Goal: Task Accomplishment & Management: Manage account settings

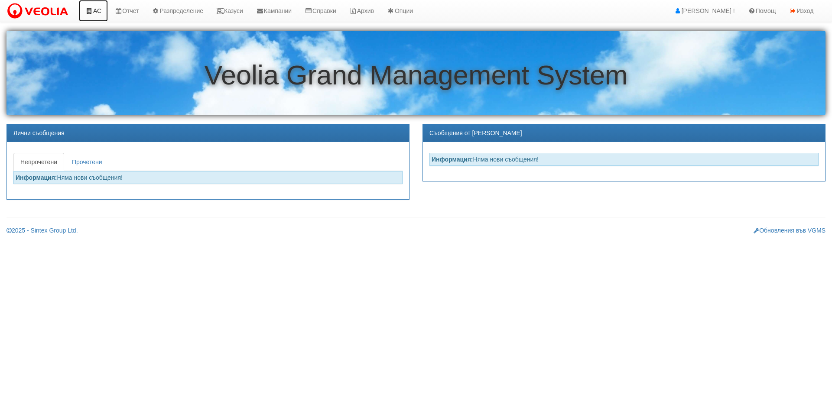
click at [90, 12] on icon at bounding box center [89, 11] width 8 height 6
click at [240, 11] on link "Казуси" at bounding box center [230, 11] width 40 height 22
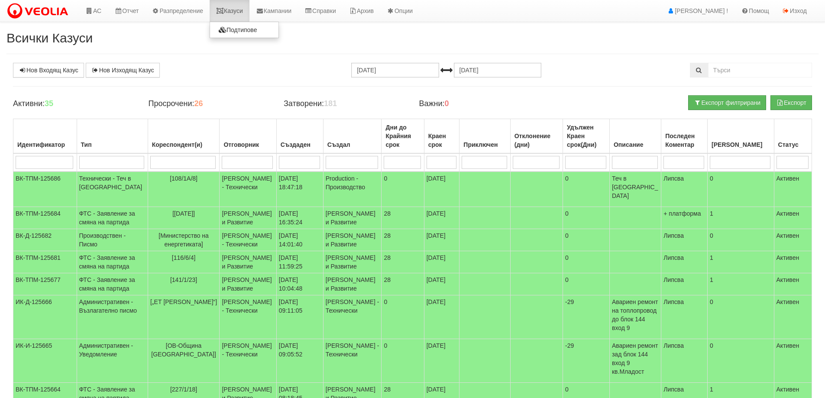
click at [233, 10] on link "Казуси" at bounding box center [230, 11] width 40 height 22
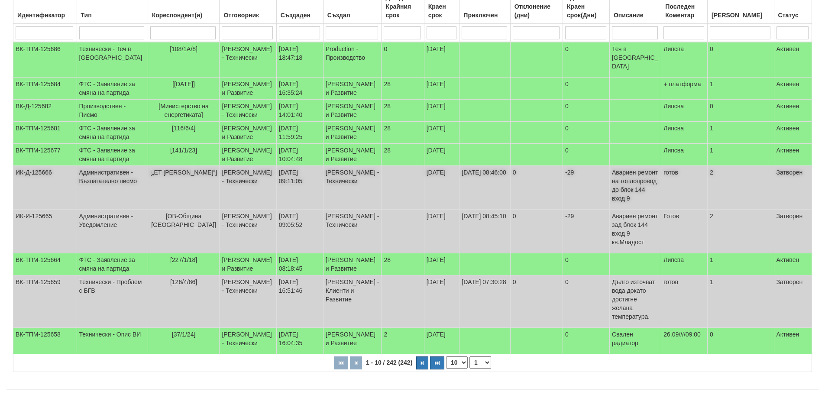
scroll to position [130, 0]
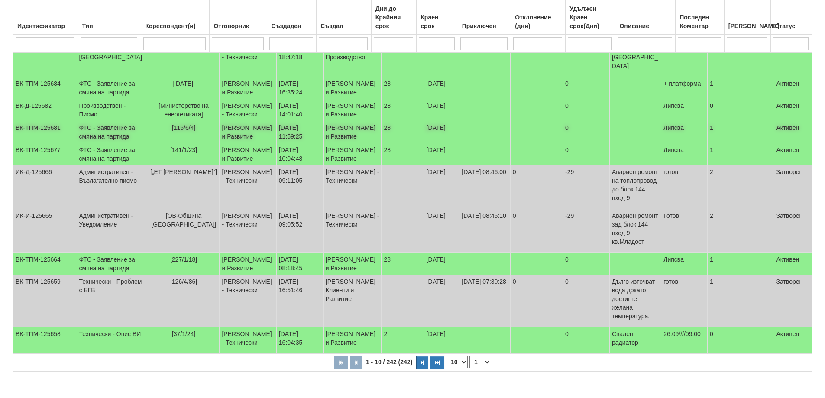
click at [113, 139] on td "ФТС - Заявление за смяна на партида" at bounding box center [112, 132] width 71 height 22
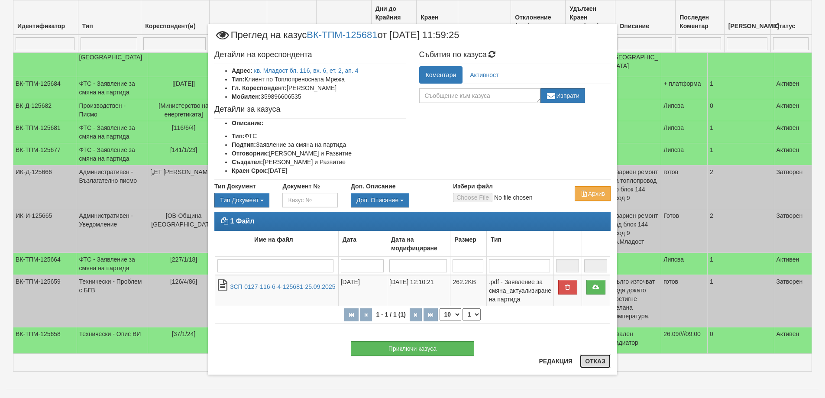
click at [601, 360] on button "Отказ" at bounding box center [595, 361] width 31 height 14
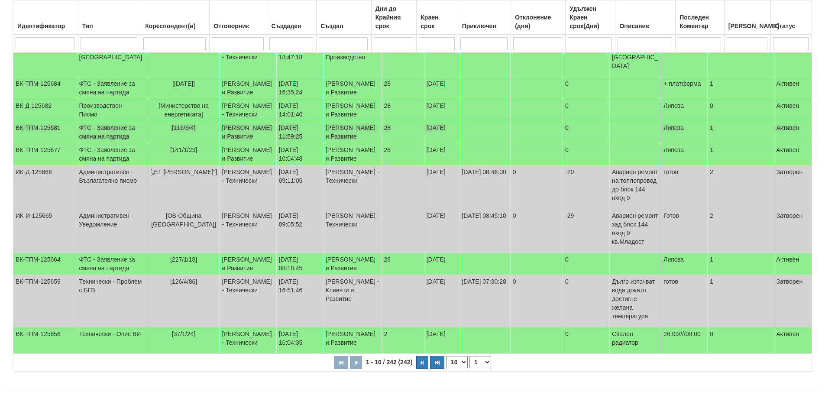
click at [118, 136] on td "ФТС - Заявление за смяна на партида" at bounding box center [112, 132] width 71 height 22
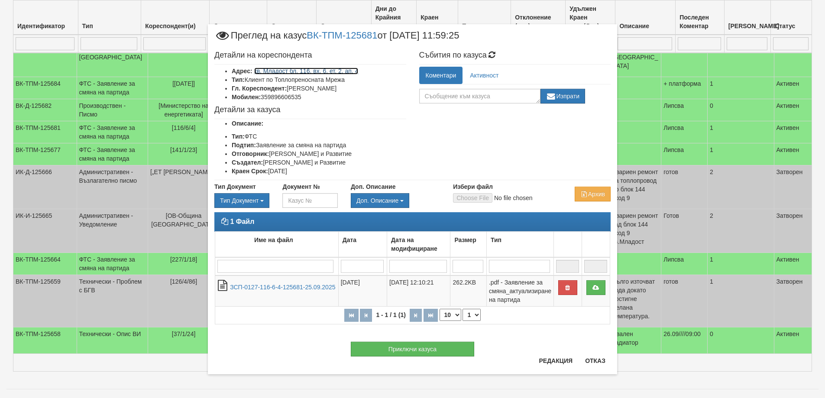
click at [310, 72] on link "кв. Младост бл. 116, вх. 6, ет. 2, ап. 4" at bounding box center [306, 71] width 104 height 7
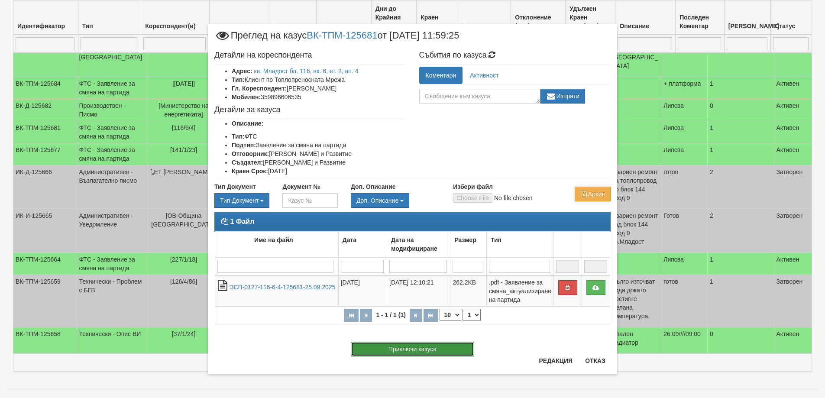
click at [411, 347] on button "Приключи казуса" at bounding box center [412, 349] width 123 height 15
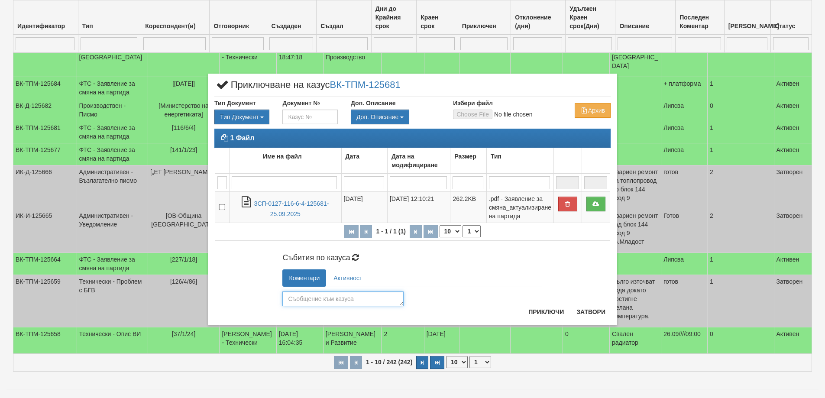
click at [338, 298] on textarea at bounding box center [342, 299] width 121 height 15
type textarea "26123"
click at [543, 310] on button "Приключи" at bounding box center [546, 312] width 46 height 14
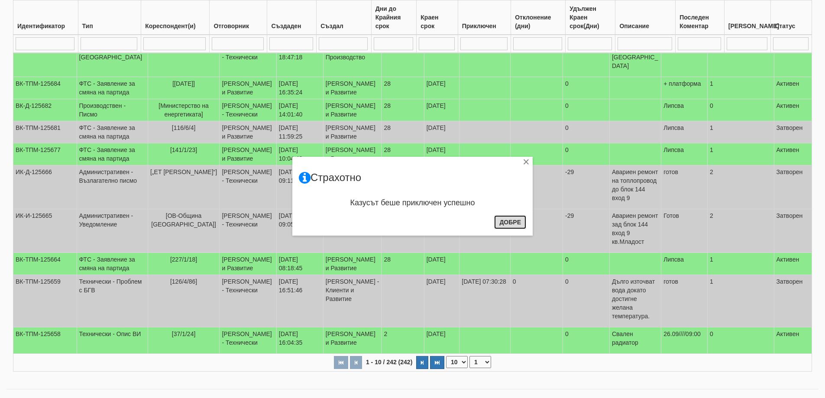
click at [513, 222] on button "Добре" at bounding box center [510, 222] width 32 height 14
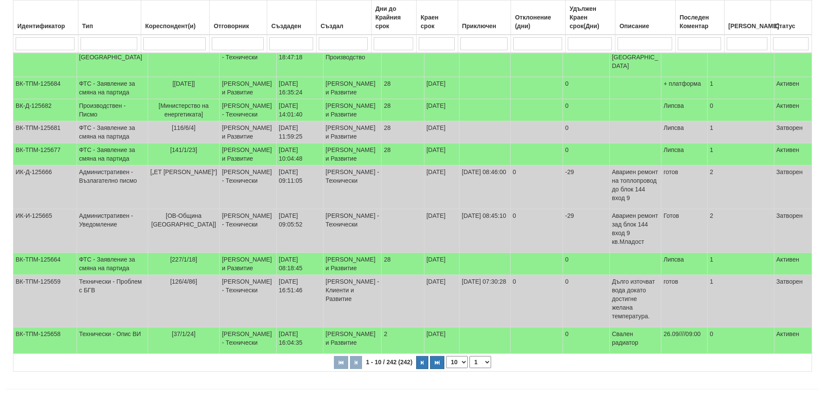
drag, startPoint x: 464, startPoint y: 380, endPoint x: 459, endPoint y: 387, distance: 8.3
click at [464, 368] on select "10 20 30 40" at bounding box center [457, 362] width 22 height 12
select select "40"
click at [448, 368] on select "10 20 30 40" at bounding box center [457, 362] width 22 height 12
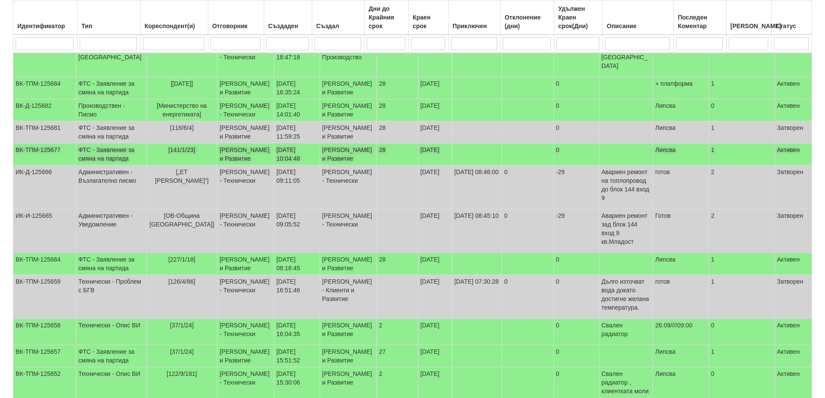
click at [109, 165] on td "ФТС - Заявление за смяна на партида" at bounding box center [111, 154] width 70 height 22
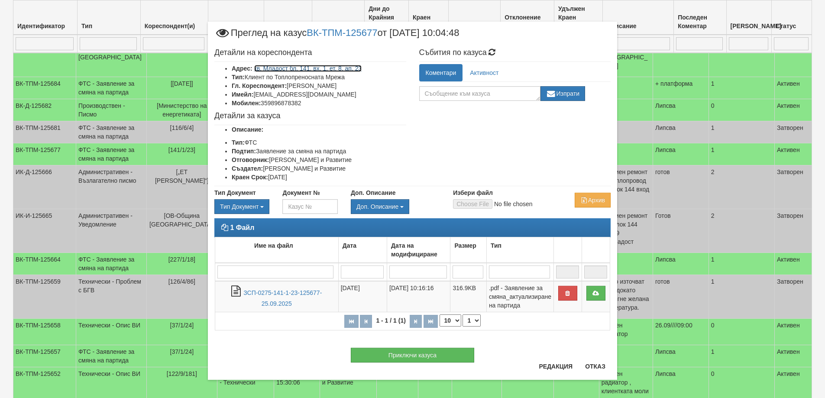
click at [343, 69] on link "кв. Младост бл. 141, вх. 1, ет. 8, ап. 23" at bounding box center [308, 68] width 108 height 7
drag, startPoint x: 253, startPoint y: 94, endPoint x: 323, endPoint y: 97, distance: 69.8
click at [323, 97] on li "Имейл: s7oyangeorgiev@gmail.bg" at bounding box center [319, 94] width 175 height 9
copy li "s7oyangeorgiev@gmail.bg"
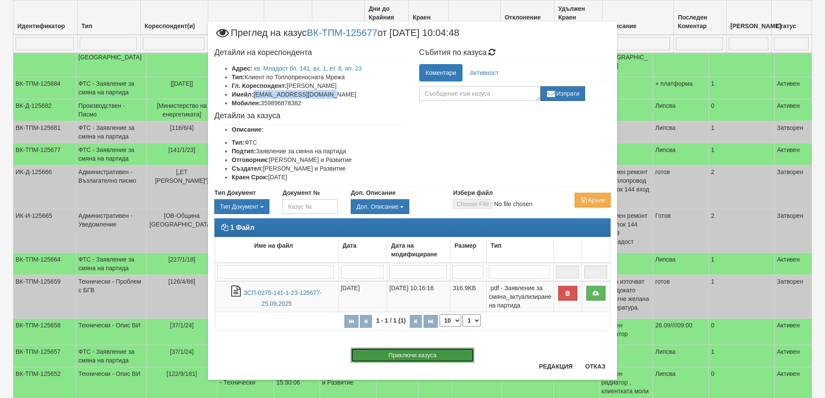
click at [412, 353] on button "Приключи казуса" at bounding box center [412, 355] width 123 height 15
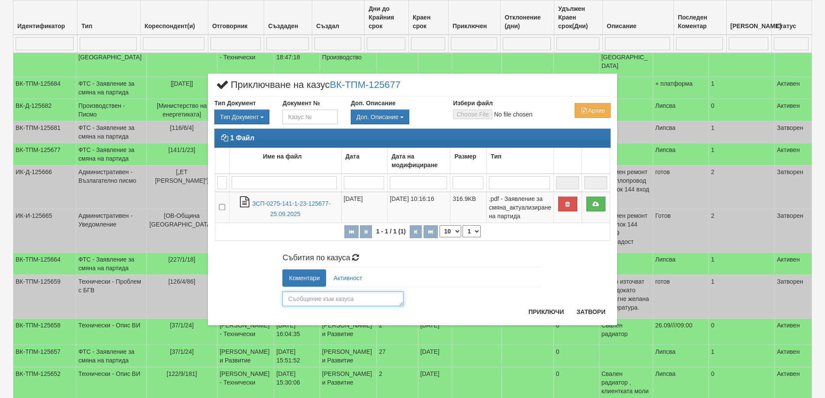
click at [300, 298] on textarea at bounding box center [342, 299] width 121 height 15
type textarea "26124"
click at [550, 309] on button "Приключи" at bounding box center [546, 312] width 46 height 14
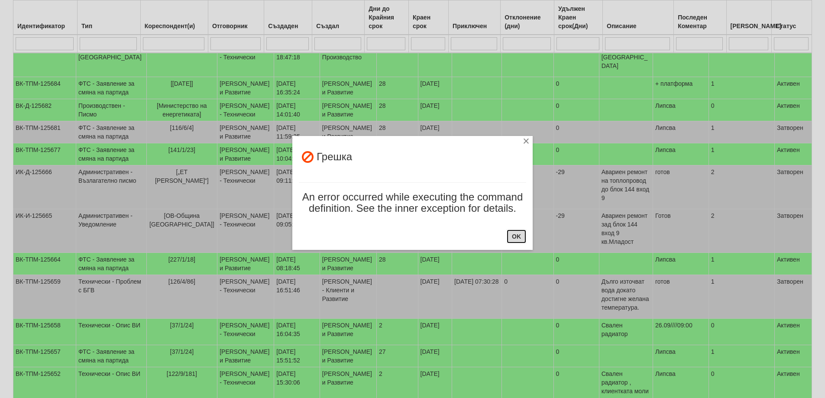
click at [517, 236] on button "OK" at bounding box center [516, 237] width 19 height 14
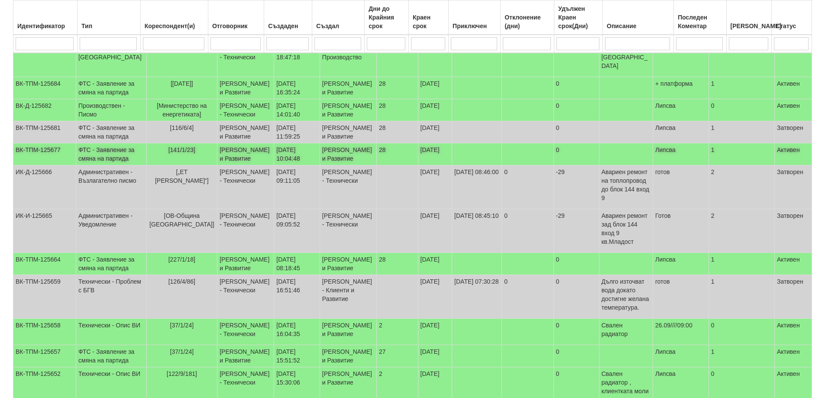
click at [107, 165] on td "ФТС - Заявление за смяна на партида" at bounding box center [111, 154] width 70 height 22
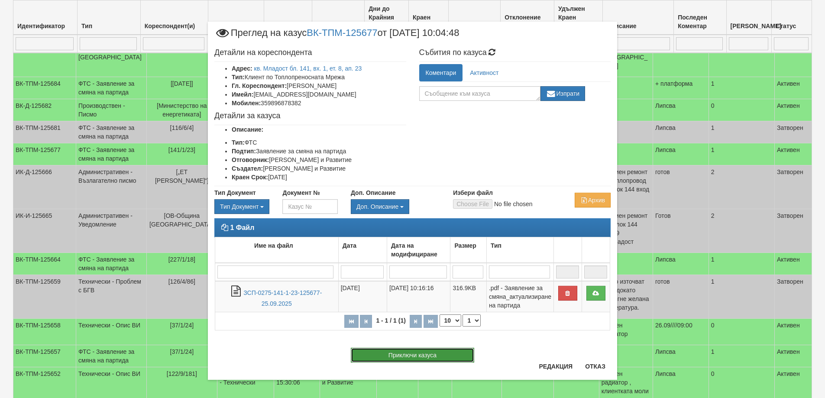
click at [402, 355] on button "Приключи казуса" at bounding box center [412, 355] width 123 height 15
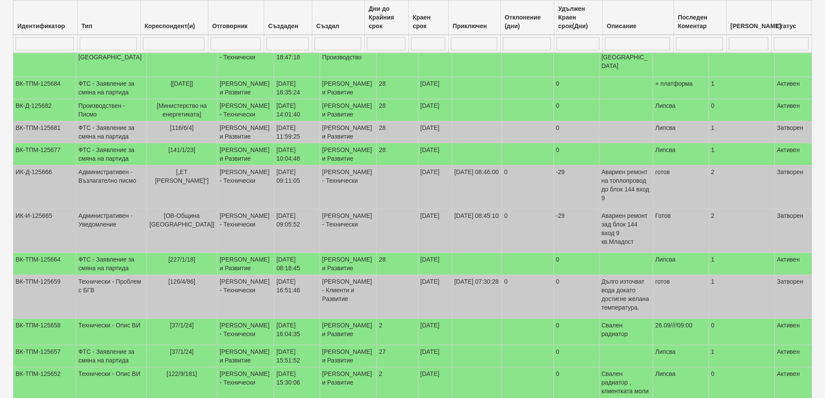
select select "1"
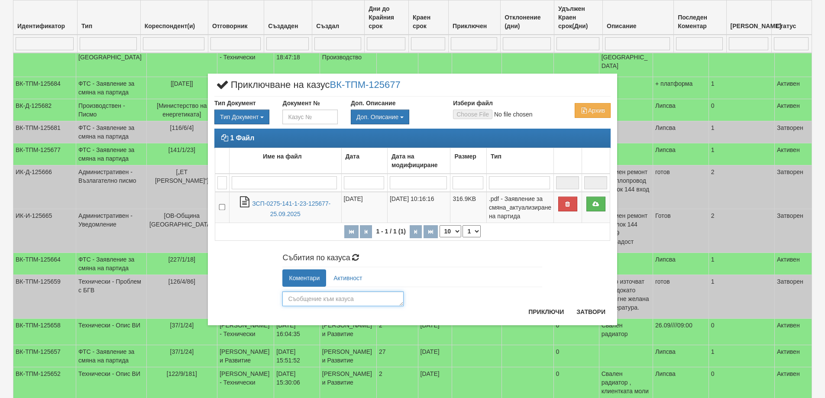
click at [315, 295] on textarea at bounding box center [342, 299] width 121 height 15
type textarea "26124"
click at [546, 311] on button "Приключи" at bounding box center [546, 312] width 46 height 14
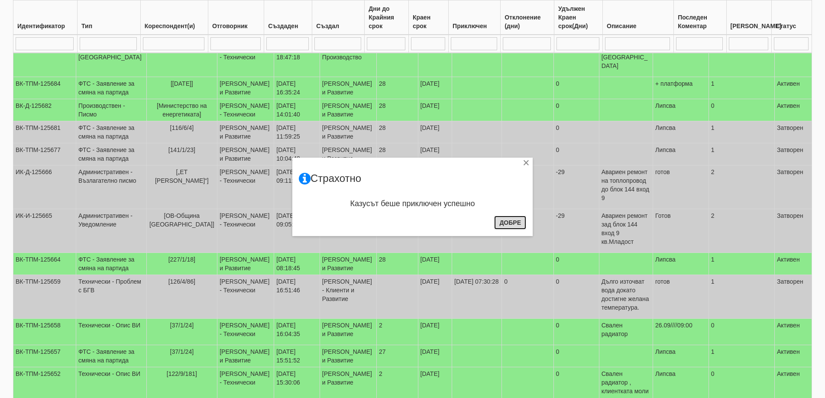
click at [499, 224] on button "Добре" at bounding box center [510, 223] width 32 height 14
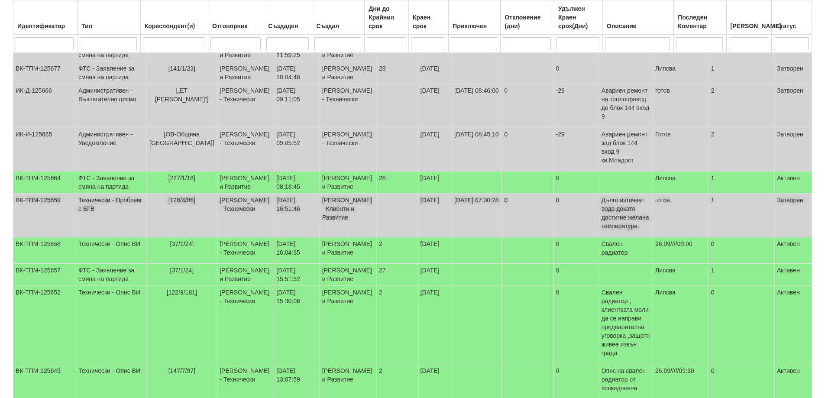
scroll to position [260, 0]
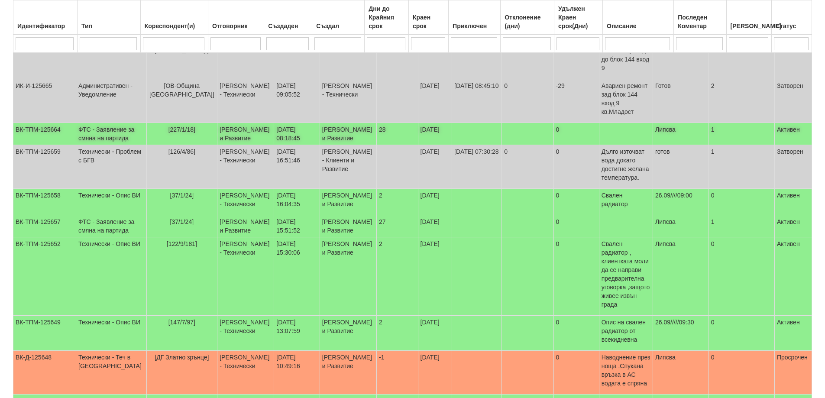
click at [123, 145] on td "ФТС - Заявление за смяна на партида" at bounding box center [111, 134] width 70 height 22
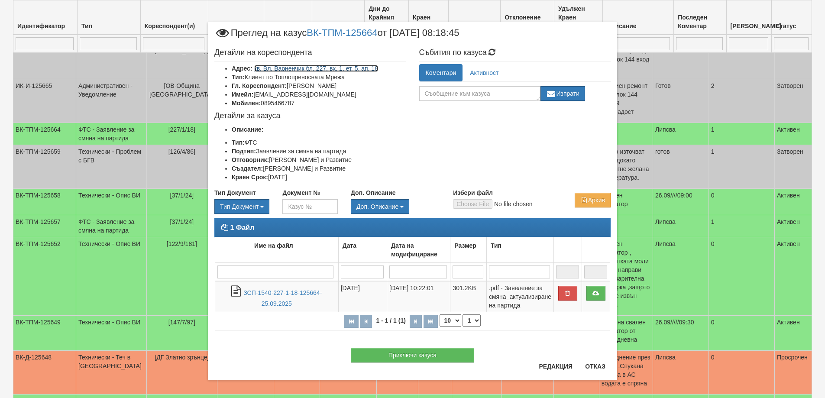
click at [340, 66] on link "кв. Вл. Варненчик бл. 227, вх. 1, ет. 5, ап. 18" at bounding box center [316, 68] width 124 height 7
click at [358, 67] on link "кв. Вл. Варненчик бл. 227, вх. 1, ет. 5, ап. 18" at bounding box center [316, 68] width 124 height 7
click at [292, 68] on link "кв. Вл. Варненчик бл. 227, вх. 1, ет. 5, ап. 18" at bounding box center [316, 68] width 124 height 7
click at [509, 356] on div "Приключи казуса" at bounding box center [412, 350] width 409 height 23
click at [416, 354] on button "Приключи казуса" at bounding box center [412, 355] width 123 height 15
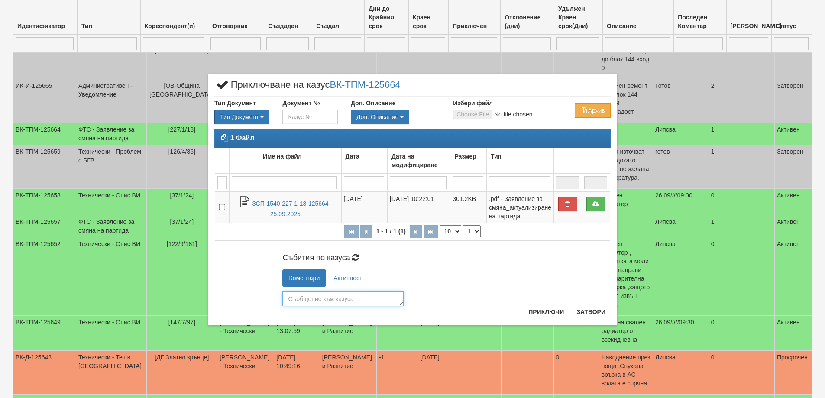
click at [308, 298] on textarea at bounding box center [342, 299] width 121 height 15
type textarea "19876"
click at [549, 312] on button "Приключи" at bounding box center [546, 312] width 46 height 14
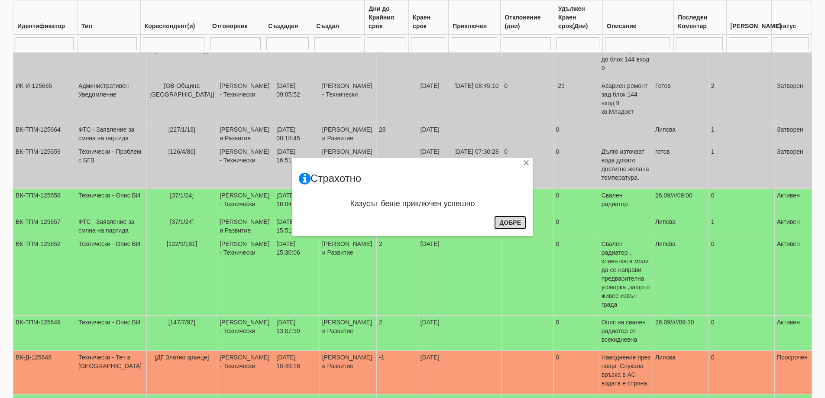
click at [513, 220] on button "Добре" at bounding box center [510, 223] width 32 height 14
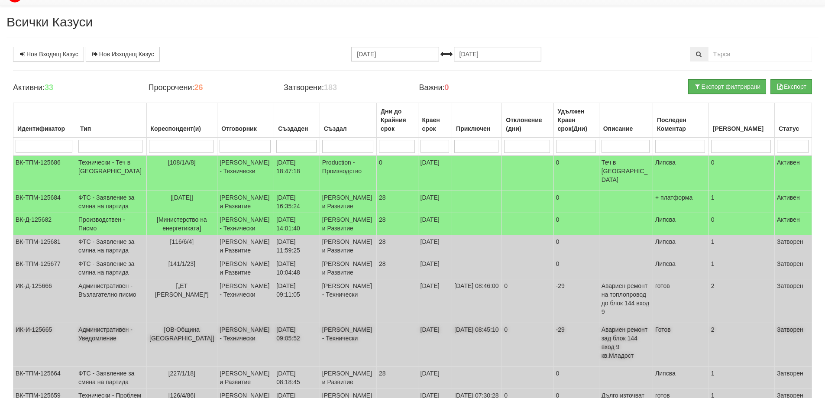
scroll to position [0, 0]
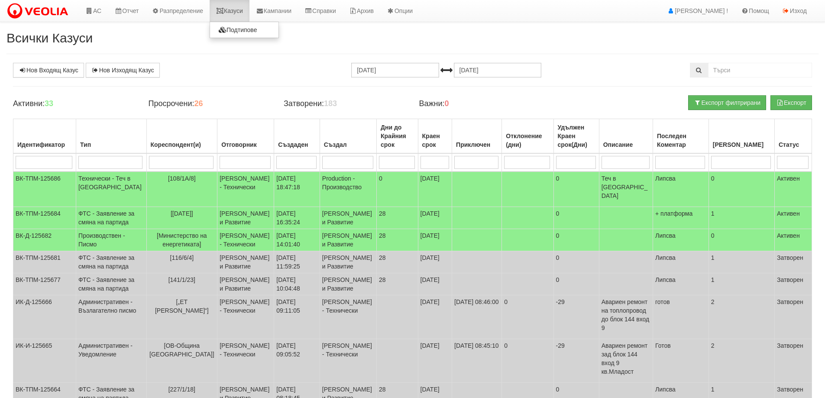
click at [232, 11] on link "Казуси" at bounding box center [230, 11] width 40 height 22
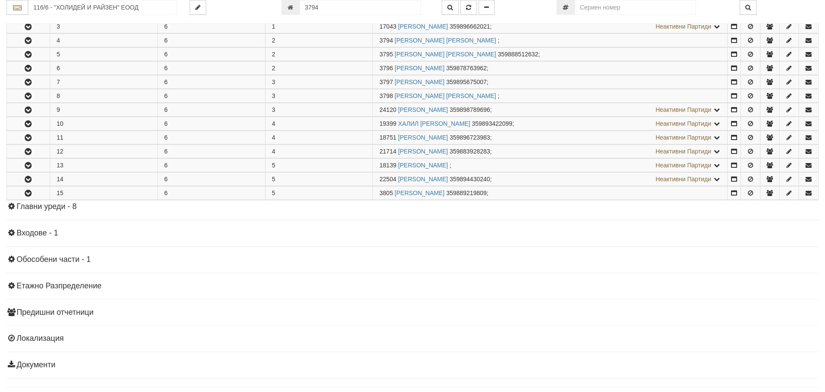
scroll to position [213, 0]
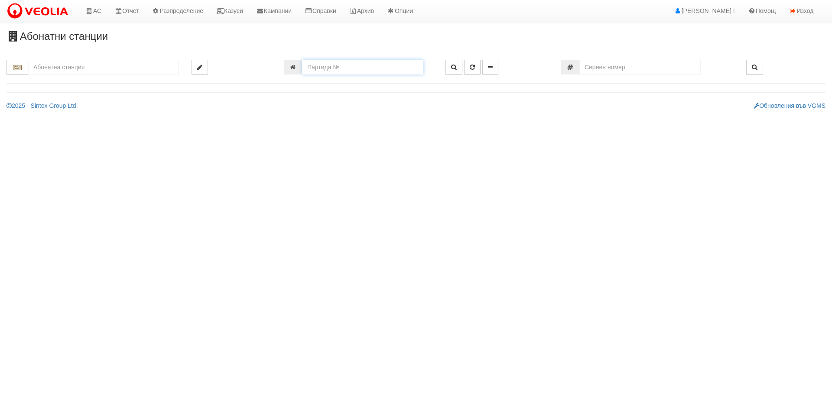
click at [317, 64] on input "number" at bounding box center [362, 67] width 121 height 15
type input "26123"
click at [469, 66] on button "button" at bounding box center [472, 67] width 16 height 15
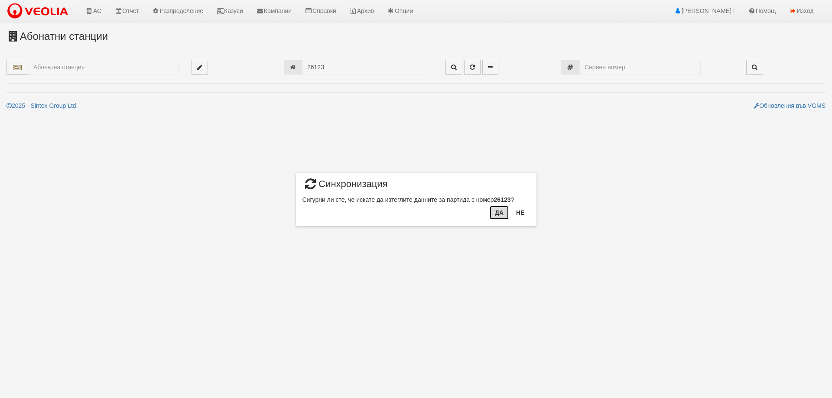
click at [496, 214] on button "Да" at bounding box center [498, 213] width 19 height 14
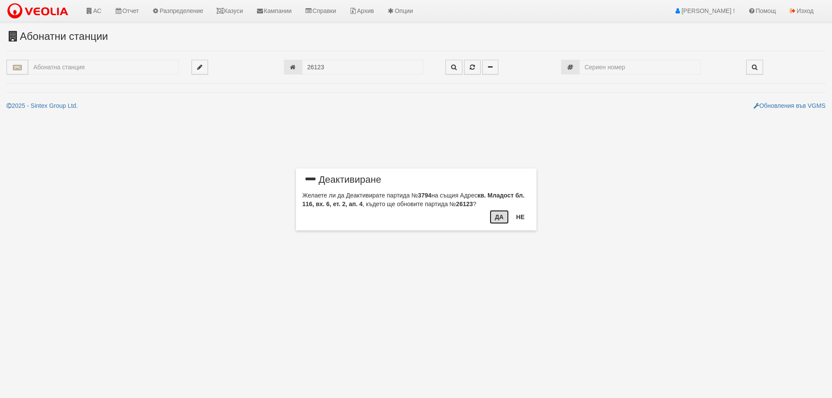
click at [493, 218] on button "Да" at bounding box center [498, 217] width 19 height 14
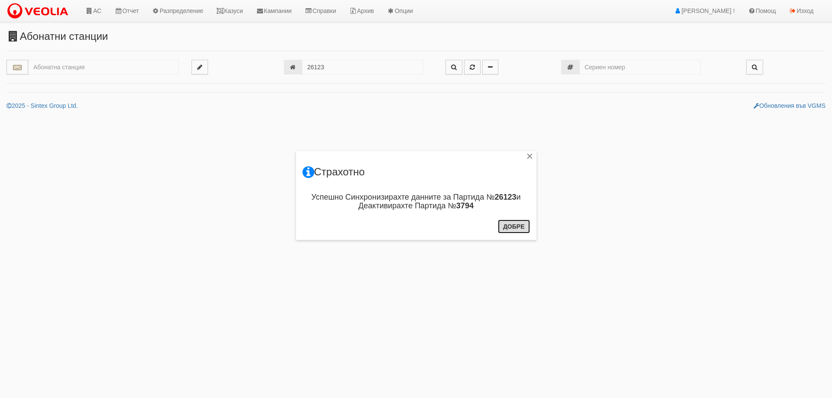
click at [516, 225] on button "Добре" at bounding box center [514, 227] width 32 height 14
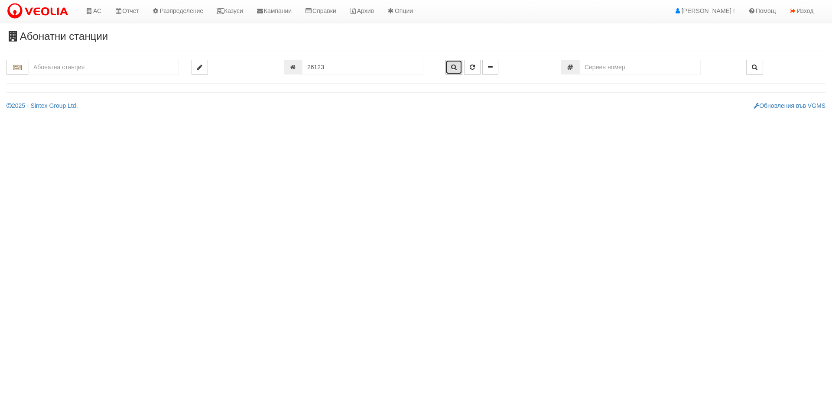
click at [453, 66] on icon "button" at bounding box center [454, 67] width 6 height 6
type input "116/6 - "ХОЛИДЕЙ И РАЙЗЕН" ЕООД"
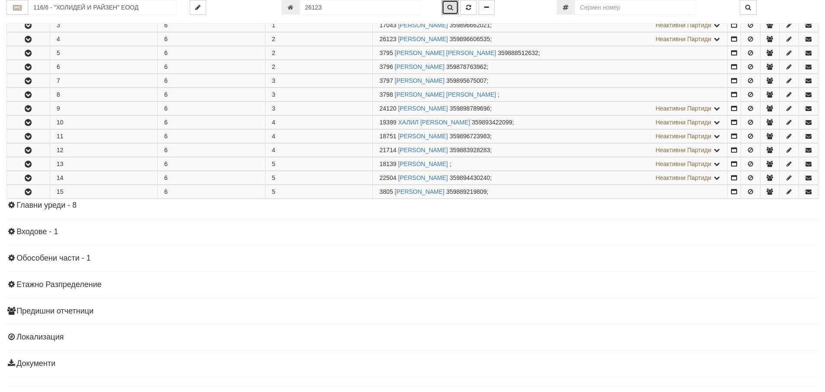
scroll to position [213, 0]
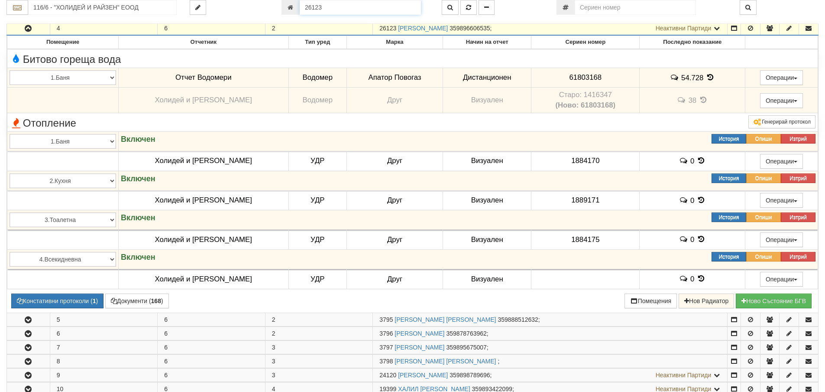
click at [326, 8] on input "26123" at bounding box center [360, 7] width 121 height 15
type input "26124"
click at [470, 6] on icon "button" at bounding box center [468, 7] width 5 height 6
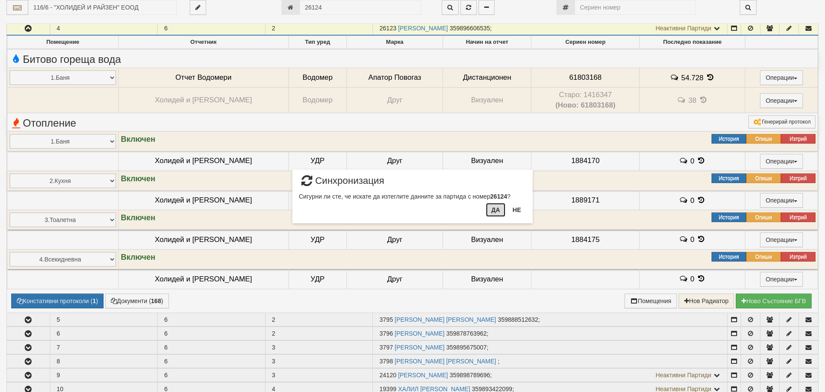
click at [496, 210] on button "Да" at bounding box center [495, 210] width 19 height 14
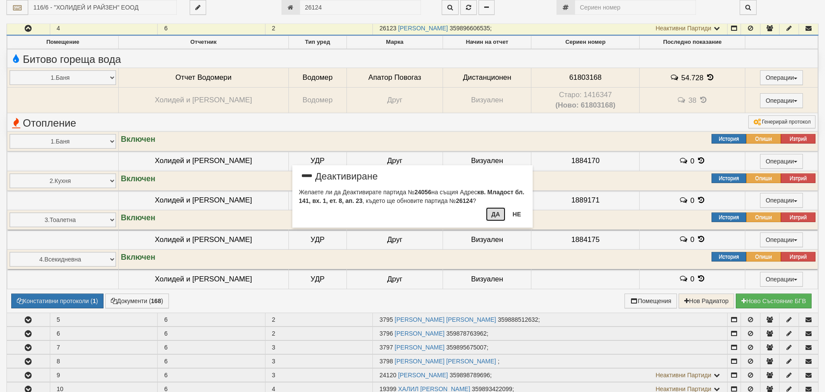
click at [491, 214] on button "Да" at bounding box center [495, 214] width 19 height 14
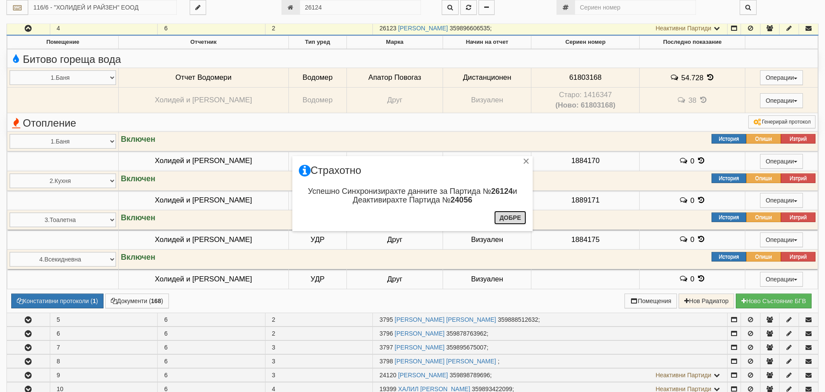
click at [507, 218] on button "Добре" at bounding box center [510, 218] width 32 height 14
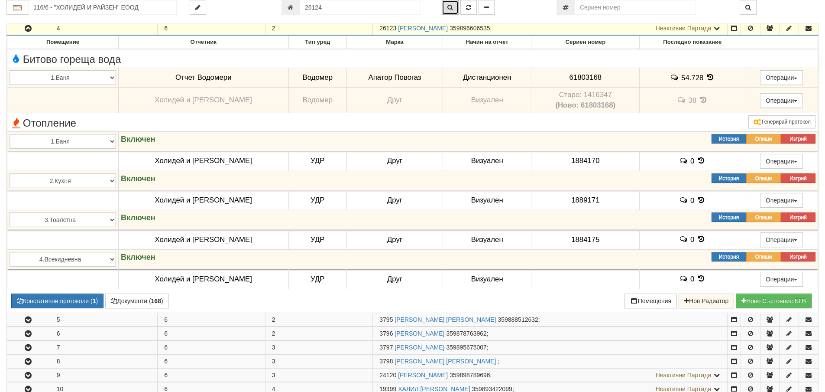
click at [447, 10] on icon "button" at bounding box center [450, 7] width 6 height 6
type input "141/1 - "ХОЛИДЕЙ И РАЙЗЕН" ЕООД"
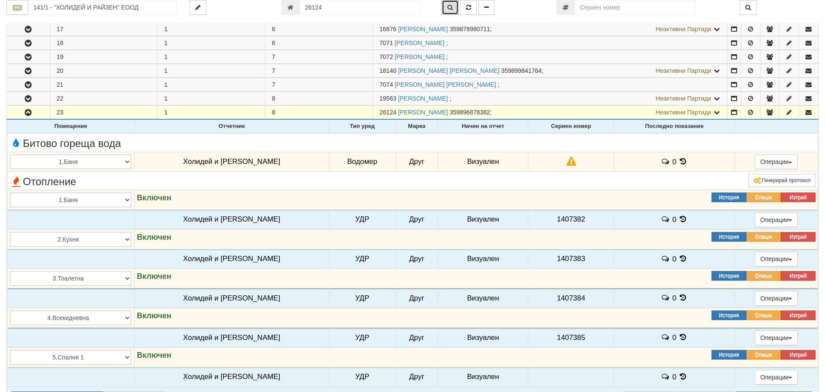
scroll to position [430, 0]
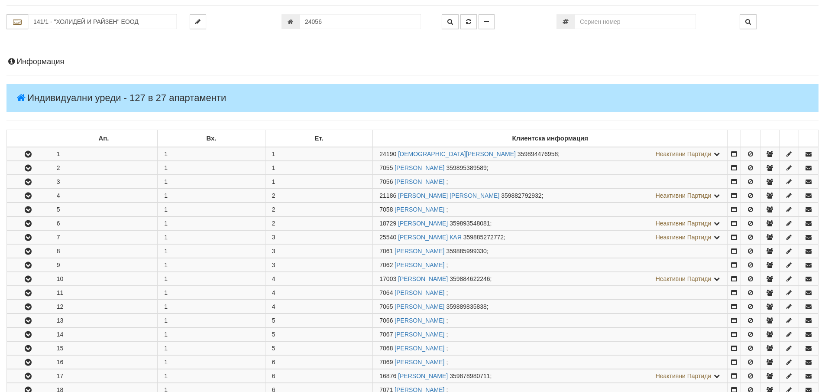
scroll to position [386, 0]
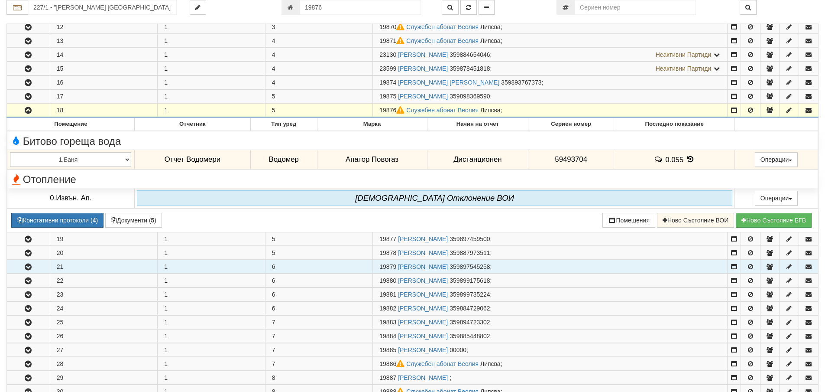
scroll to position [320, 0]
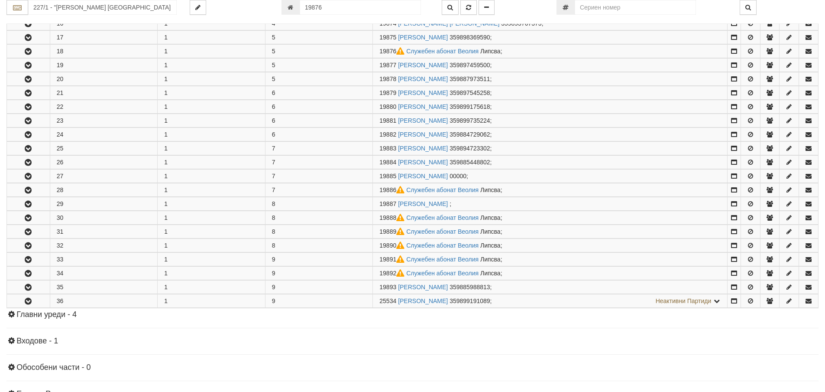
scroll to position [407, 0]
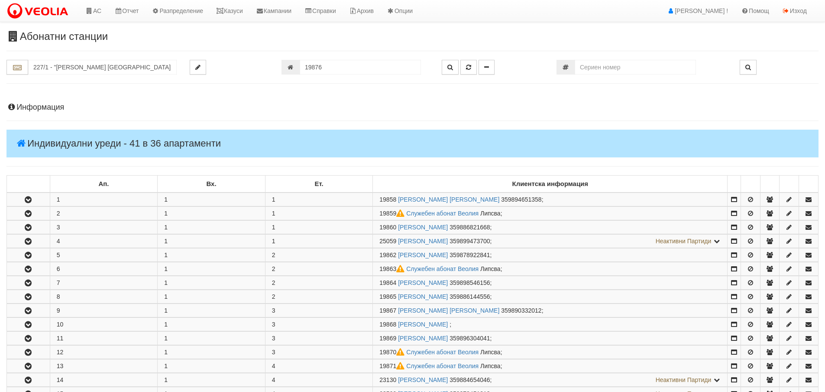
click at [39, 107] on h4 "Информация" at bounding box center [412, 107] width 812 height 9
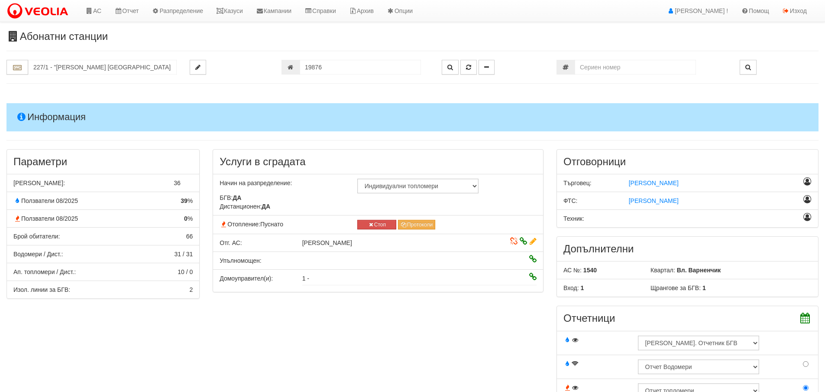
click at [47, 117] on h4 "Информация" at bounding box center [412, 117] width 812 height 28
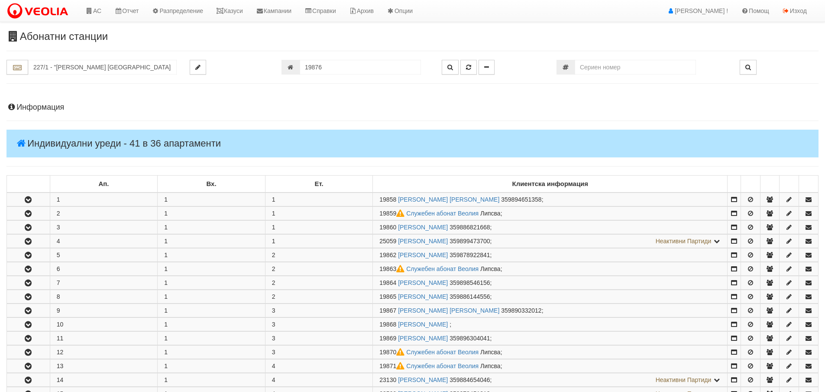
click at [25, 108] on h4 "Информация" at bounding box center [412, 107] width 812 height 9
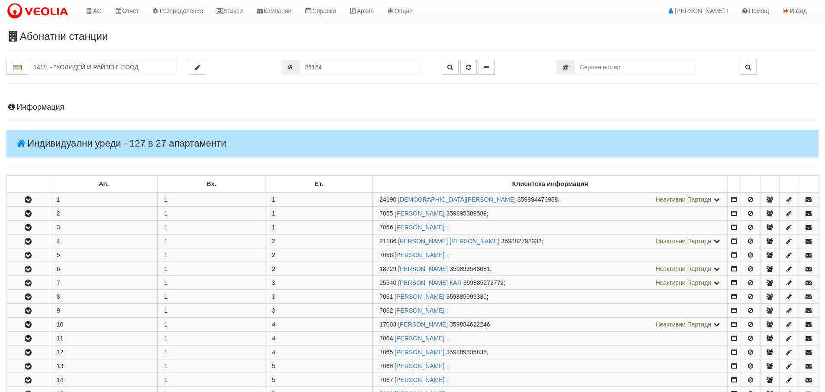
scroll to position [430, 0]
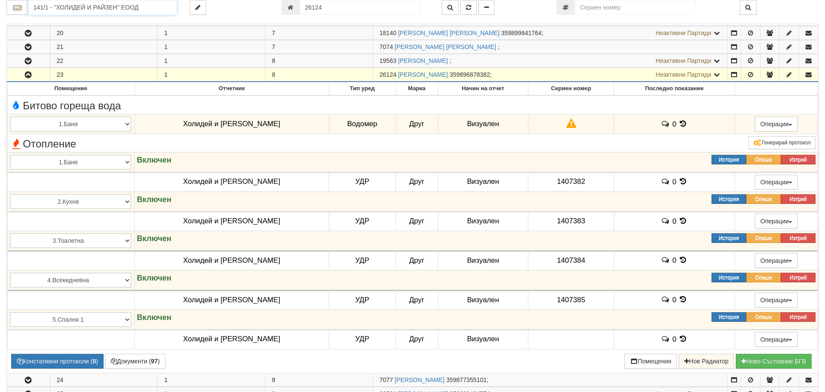
click at [64, 5] on input "141/1 - "ХОЛИДЕЙ И РАЙЗЕН" ЕООД" at bounding box center [102, 7] width 149 height 15
click at [111, 40] on div "112/5,6 - Младост - "ВЕОЛИЯ"" at bounding box center [102, 41] width 146 height 10
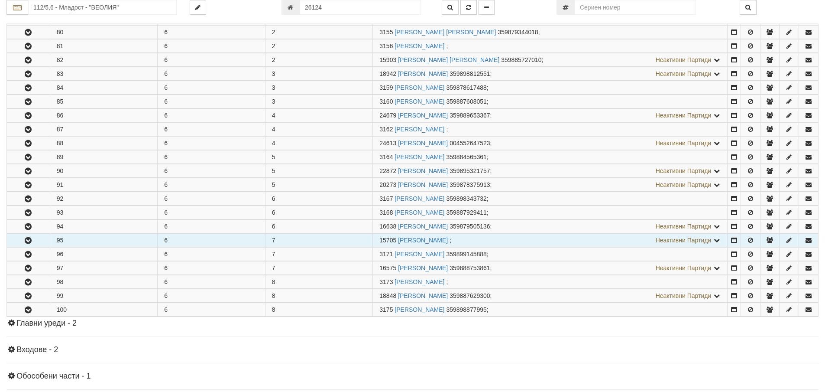
scroll to position [433, 0]
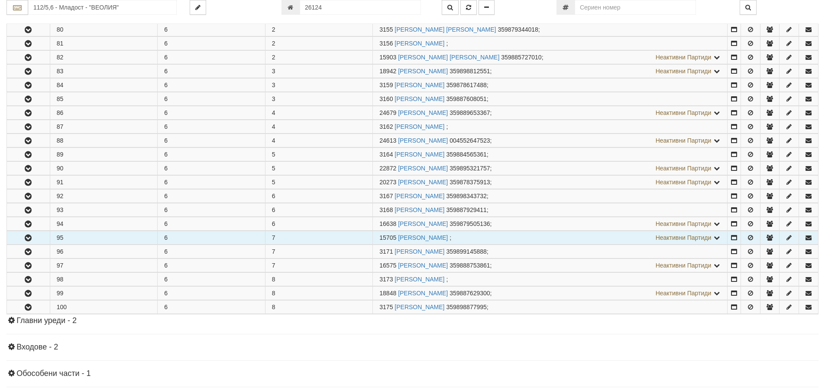
click at [29, 235] on icon "button" at bounding box center [28, 238] width 10 height 6
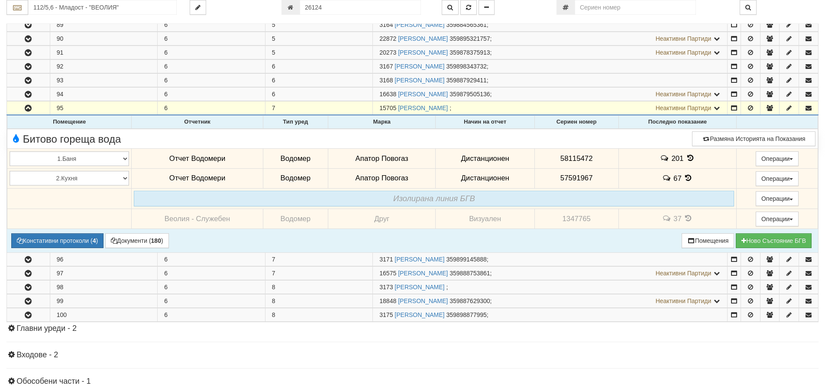
scroll to position [563, 0]
click at [68, 234] on button "Констативни протоколи ( 4 )" at bounding box center [57, 240] width 92 height 15
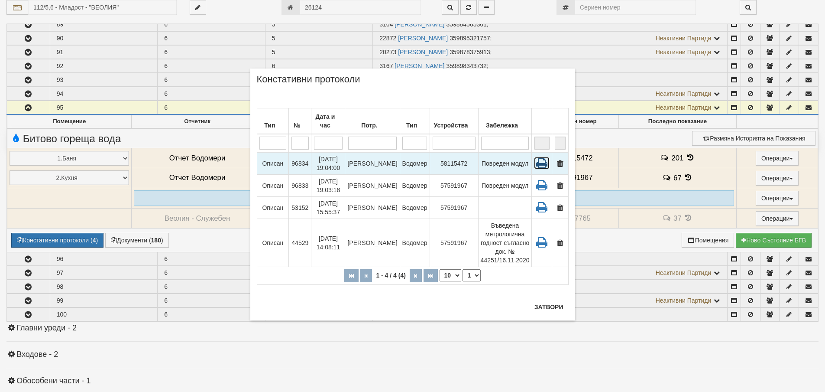
click at [541, 157] on icon at bounding box center [542, 163] width 16 height 12
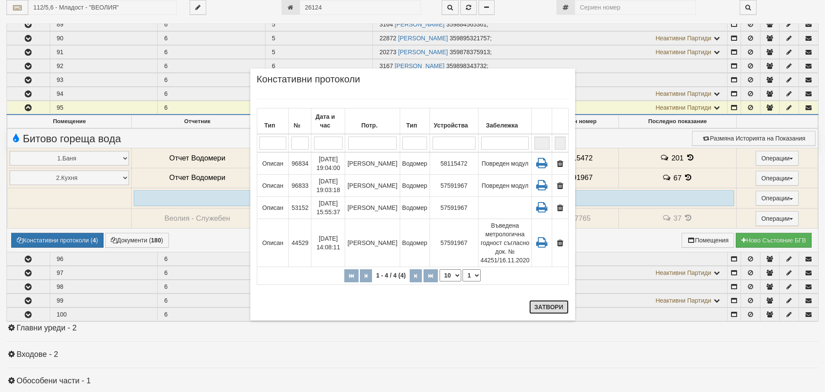
click at [545, 307] on button "Затвори" at bounding box center [548, 307] width 39 height 14
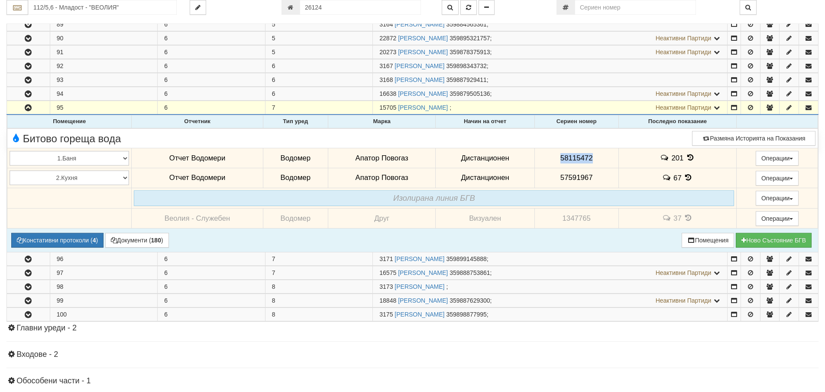
drag, startPoint x: 559, startPoint y: 157, endPoint x: 591, endPoint y: 159, distance: 32.1
click at [591, 159] on td "58115472" at bounding box center [577, 158] width 84 height 20
copy span "58115472"
drag, startPoint x: 558, startPoint y: 177, endPoint x: 594, endPoint y: 184, distance: 36.2
click at [594, 184] on td "57591967" at bounding box center [577, 178] width 84 height 20
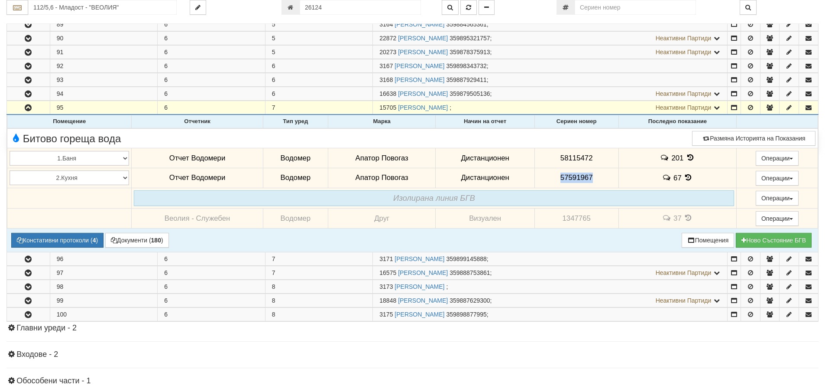
copy span "57591967"
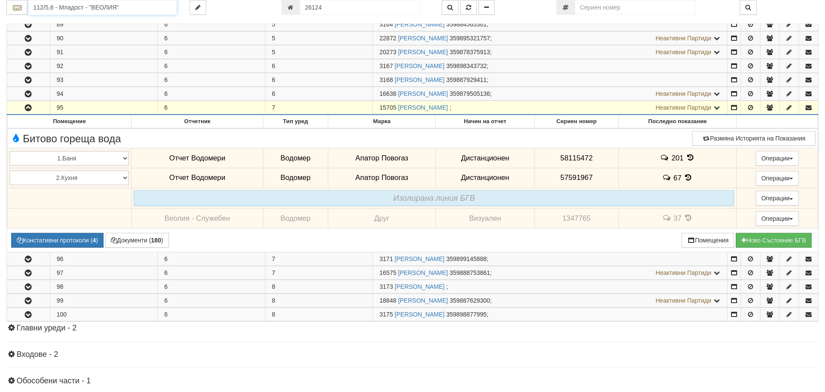
click at [57, 10] on input "112/5,6 - Младост - "ВЕОЛИЯ"" at bounding box center [102, 7] width 149 height 15
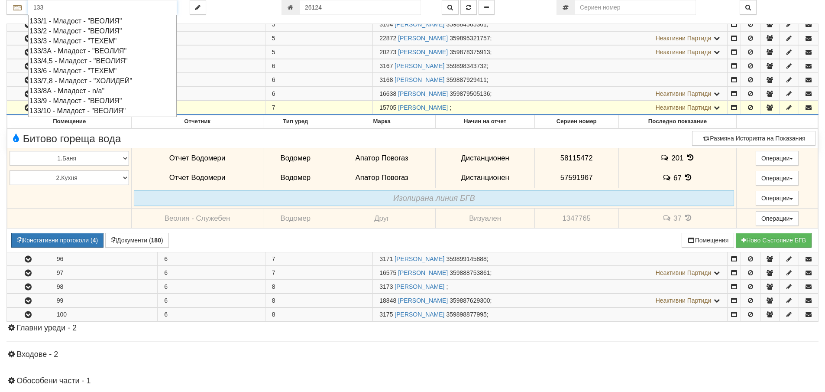
click at [72, 31] on div "133/2 - Младост - "ВЕОЛИЯ"" at bounding box center [102, 31] width 146 height 10
type input "133/2 - Младост - "ВЕОЛИЯ""
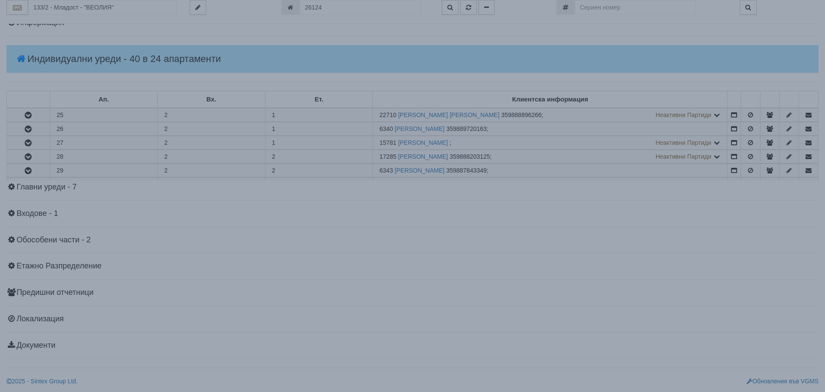
scroll to position [0, 0]
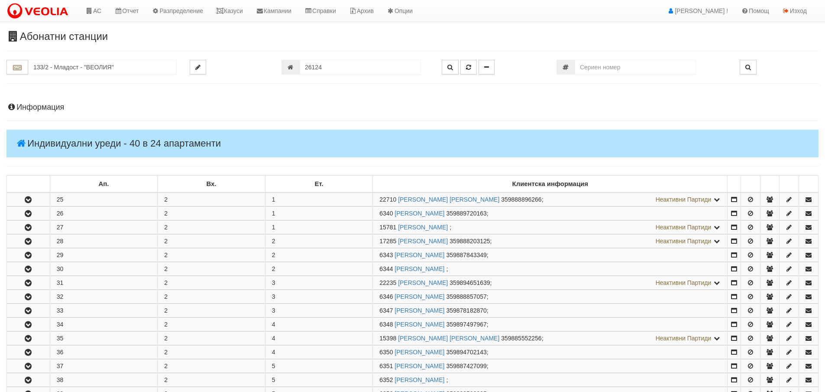
click at [39, 106] on h4 "Информация" at bounding box center [412, 107] width 812 height 9
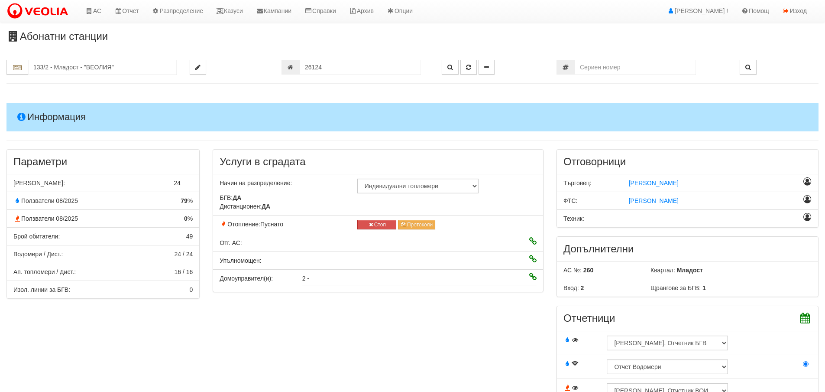
click at [45, 119] on h4 "Информация" at bounding box center [412, 117] width 812 height 28
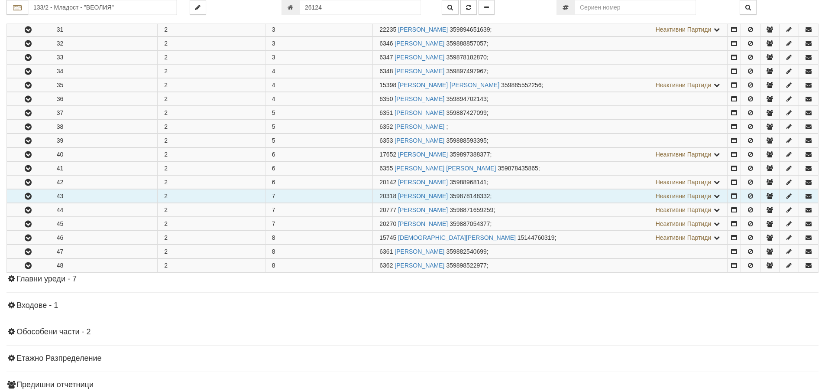
scroll to position [260, 0]
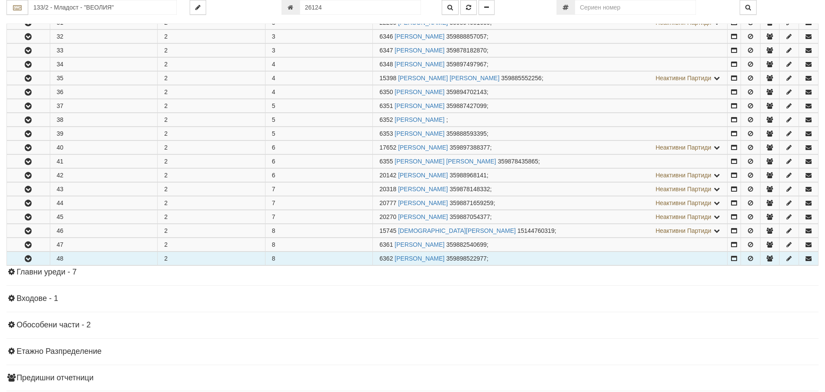
click at [27, 260] on icon "button" at bounding box center [28, 259] width 10 height 6
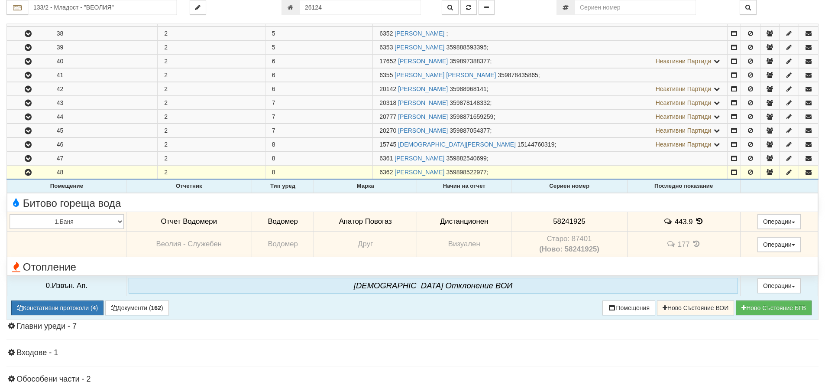
scroll to position [347, 0]
click at [700, 219] on icon at bounding box center [700, 220] width 10 height 7
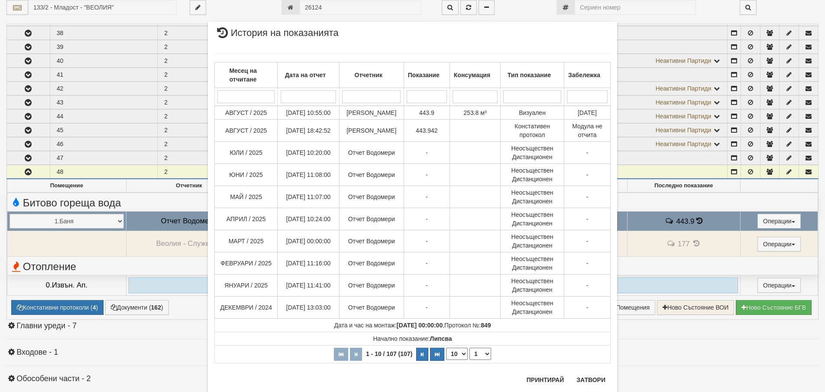
click at [462, 357] on select "10 20 30 40" at bounding box center [457, 353] width 22 height 12
select select "40"
click at [446, 360] on select "10 20 30 40" at bounding box center [457, 353] width 22 height 12
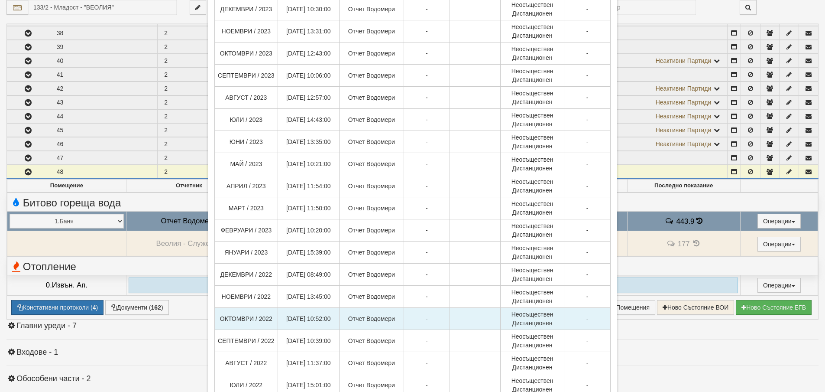
scroll to position [687, 0]
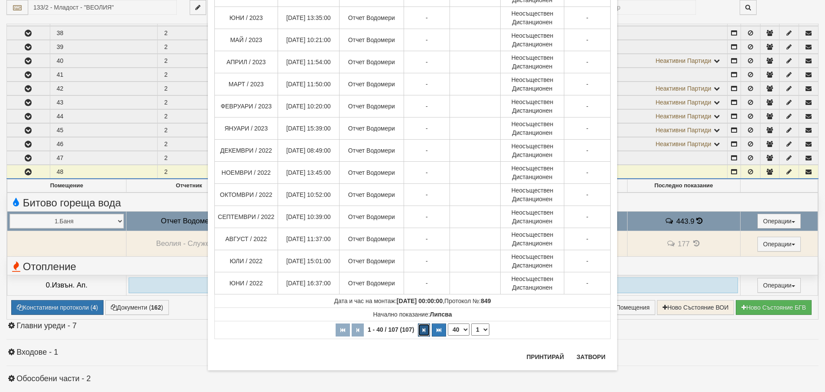
click at [423, 328] on icon "button" at bounding box center [424, 329] width 3 height 5
select select "2"
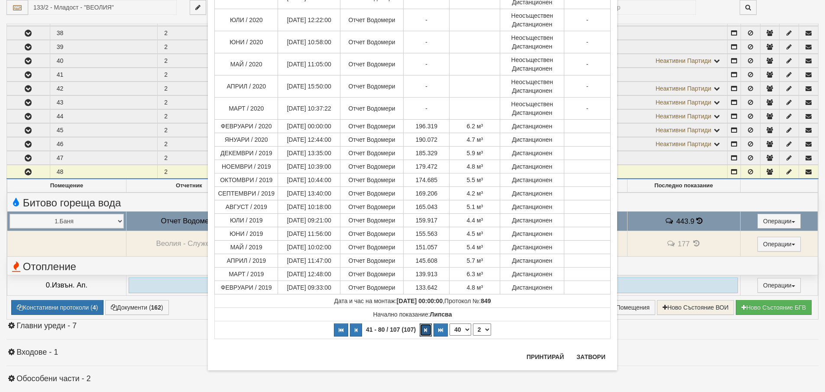
scroll to position [583, 0]
click at [595, 355] on button "Затвори" at bounding box center [590, 357] width 39 height 14
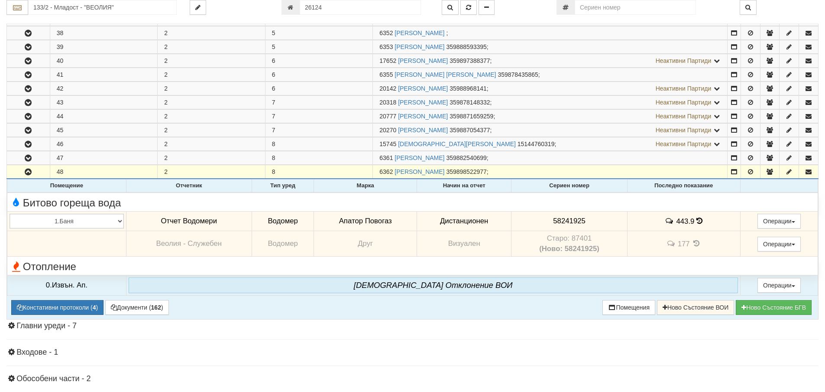
click at [698, 218] on icon at bounding box center [700, 220] width 6 height 7
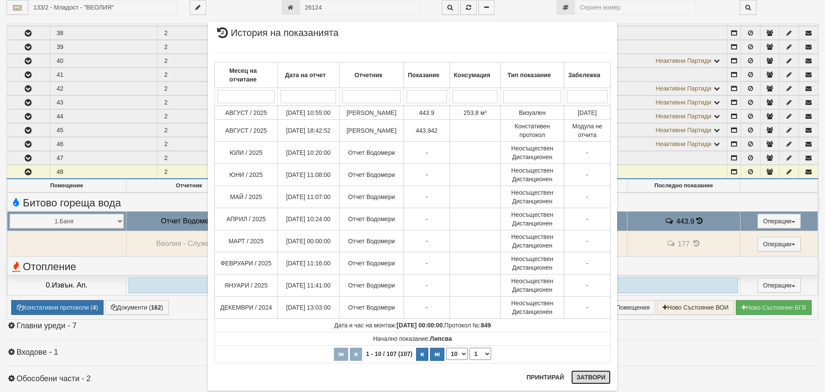
click at [587, 382] on button "Затвори" at bounding box center [590, 377] width 39 height 14
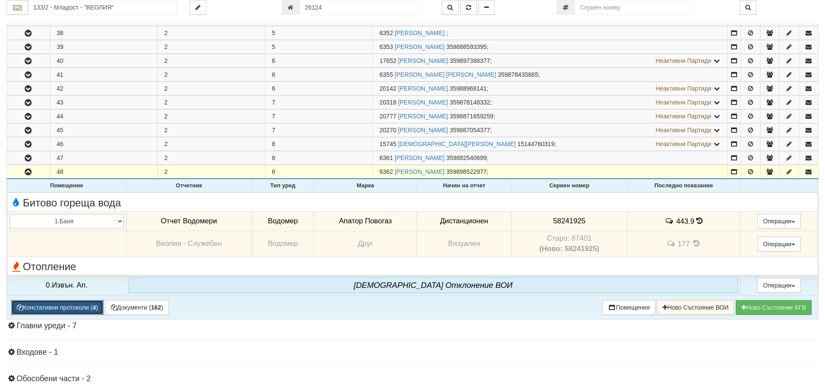
click at [42, 308] on button "Констативни протоколи ( 4 )" at bounding box center [57, 307] width 92 height 15
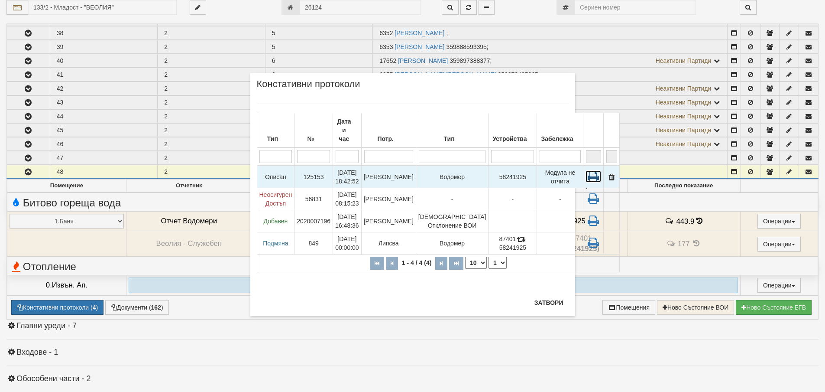
click at [586, 170] on icon at bounding box center [594, 176] width 16 height 12
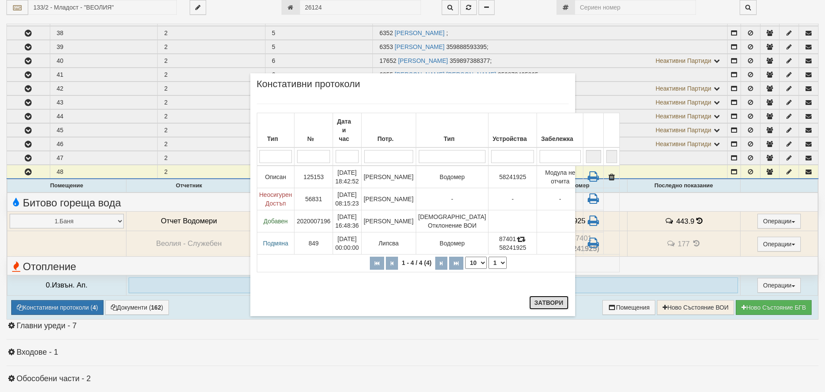
drag, startPoint x: 557, startPoint y: 303, endPoint x: 545, endPoint y: 301, distance: 11.9
click at [557, 304] on button "Затвори" at bounding box center [548, 302] width 39 height 14
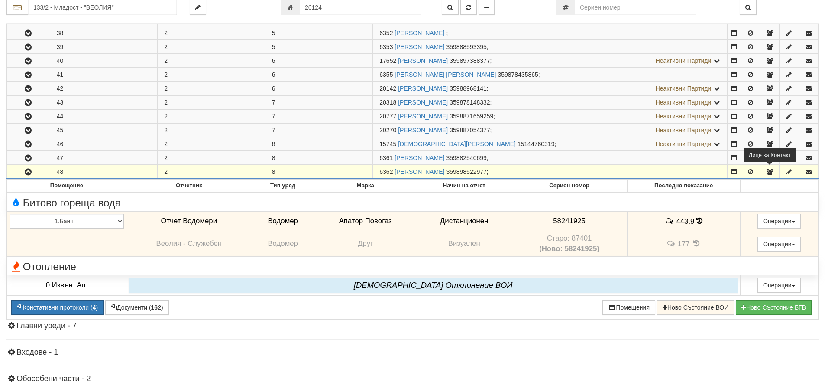
click at [769, 172] on icon "button" at bounding box center [770, 171] width 8 height 6
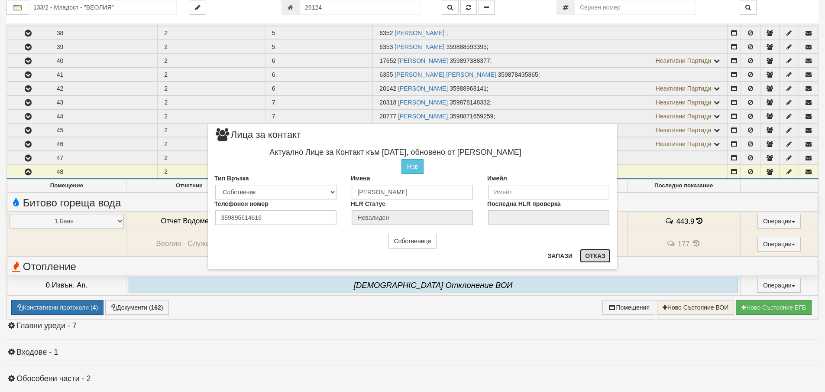
click at [593, 257] on button "Отказ" at bounding box center [595, 256] width 31 height 14
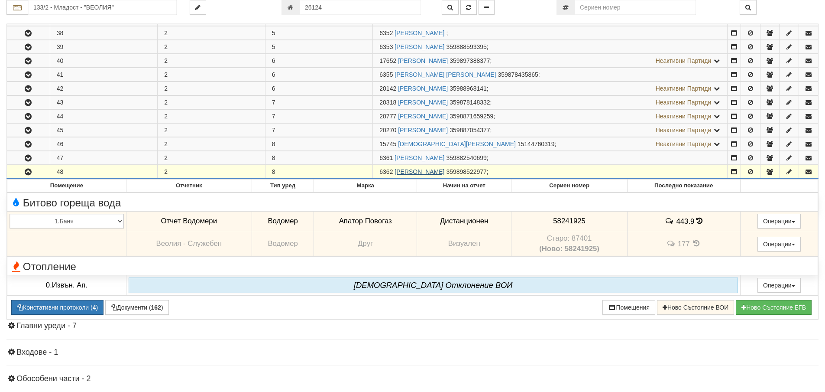
click at [444, 171] on link "ДЕТЕЛИН ИВАНОВ ГЕЦОВ" at bounding box center [420, 171] width 50 height 7
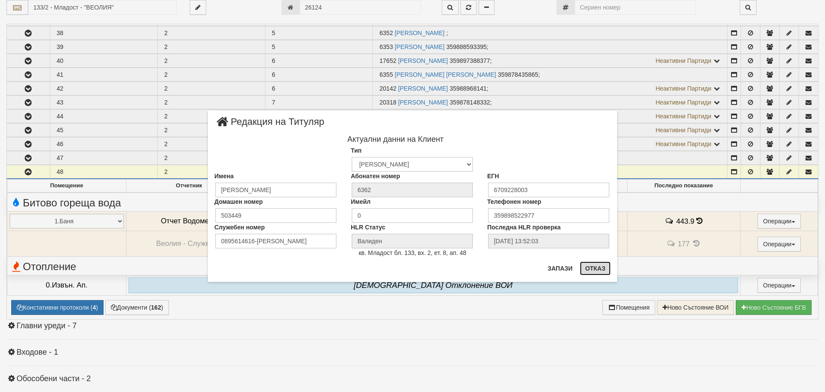
click at [590, 269] on button "Отказ" at bounding box center [595, 268] width 31 height 14
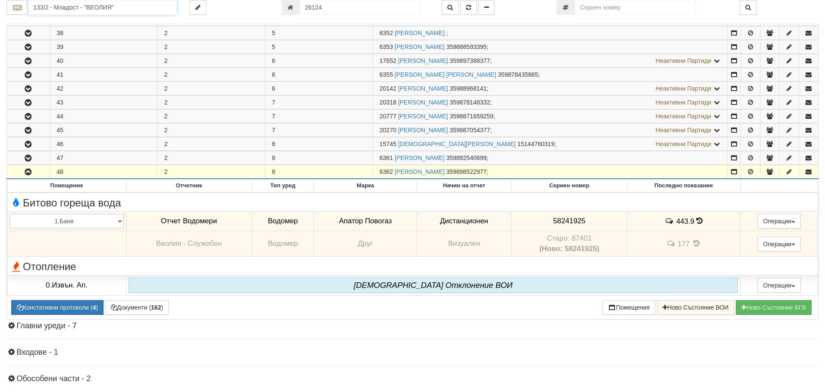
click at [49, 7] on input "133/2 - Младост - "ВЕОЛИЯ"" at bounding box center [102, 7] width 149 height 15
click at [71, 22] on div "105/1 - Младост - "ХОЛИДЕЙ"" at bounding box center [102, 21] width 146 height 10
type input "105/1 - Младост - "ХОЛИДЕЙ""
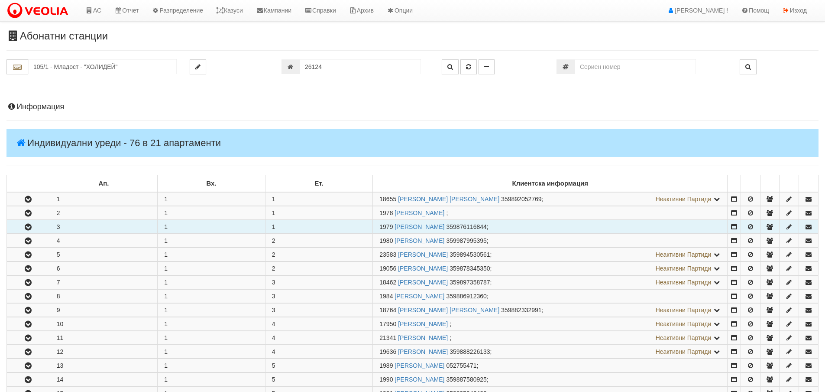
scroll to position [0, 0]
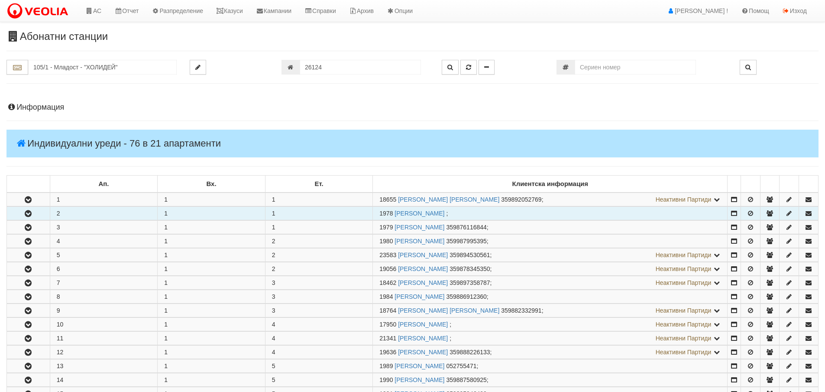
click at [29, 213] on icon "button" at bounding box center [28, 214] width 10 height 6
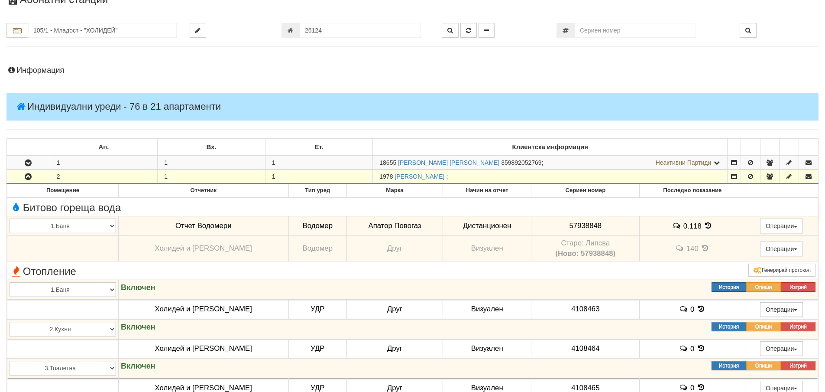
scroll to position [87, 0]
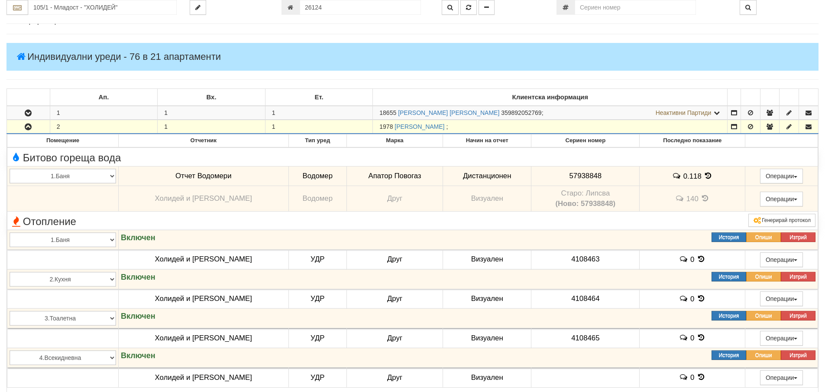
click at [26, 127] on icon "button" at bounding box center [28, 127] width 10 height 6
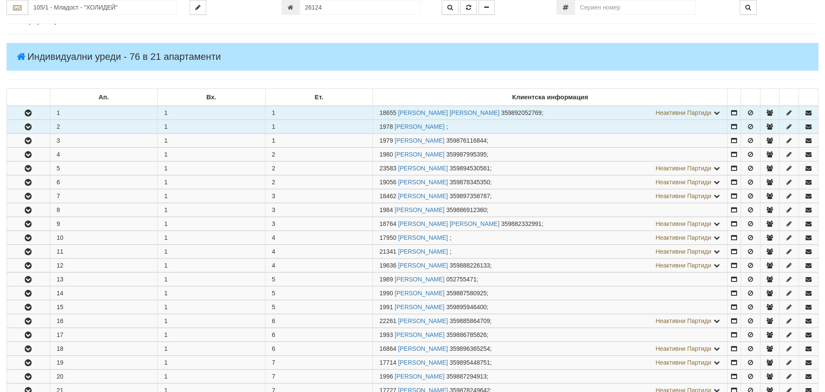
click at [27, 114] on icon "button" at bounding box center [28, 113] width 10 height 6
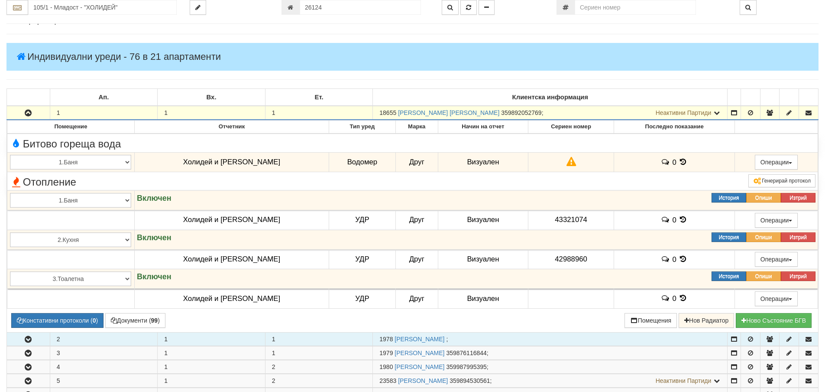
click at [28, 113] on icon "button" at bounding box center [28, 113] width 10 height 6
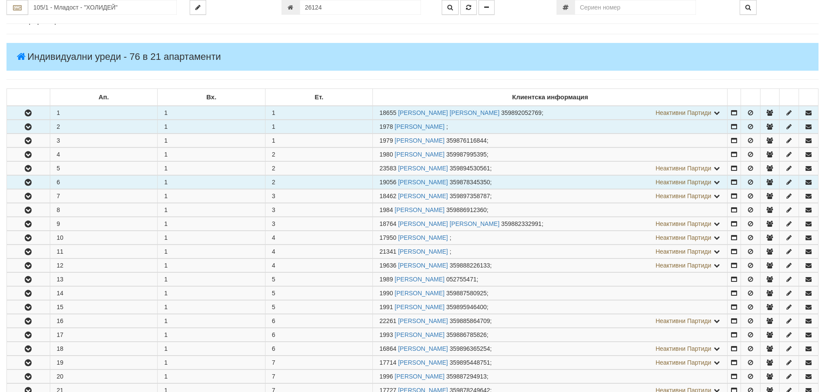
click at [32, 184] on icon "button" at bounding box center [28, 182] width 10 height 6
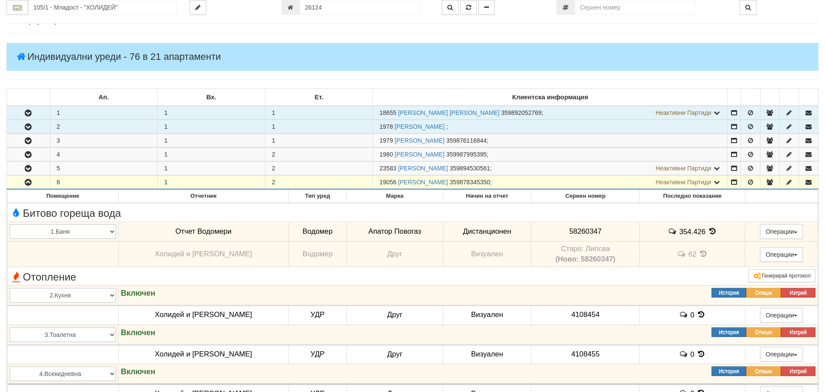
click at [28, 183] on icon "button" at bounding box center [28, 182] width 10 height 6
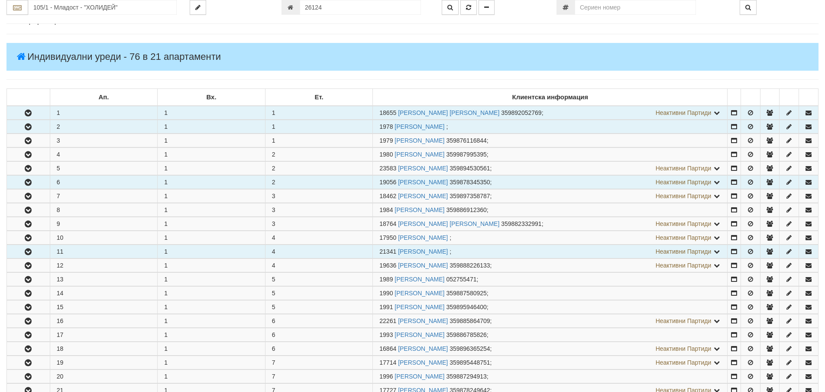
click at [29, 250] on icon "button" at bounding box center [28, 252] width 10 height 6
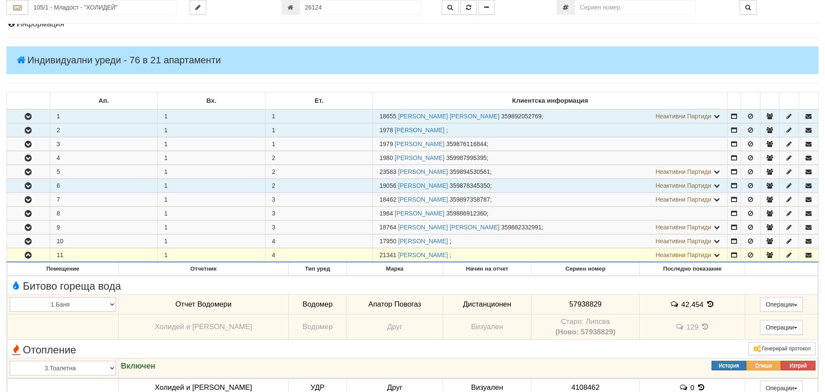
scroll to position [0, 0]
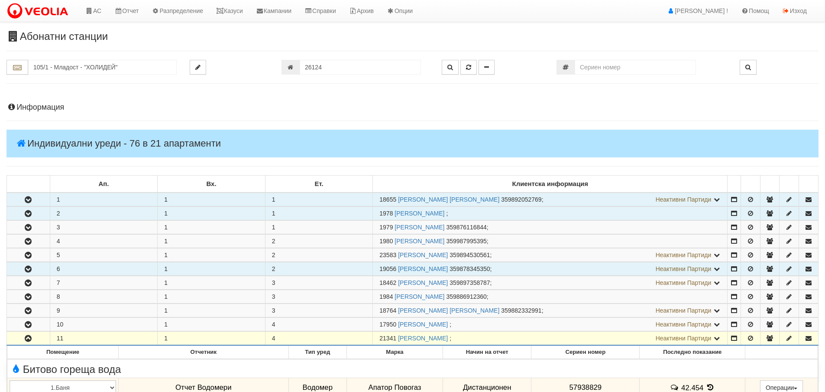
click at [29, 198] on icon "button" at bounding box center [28, 200] width 10 height 6
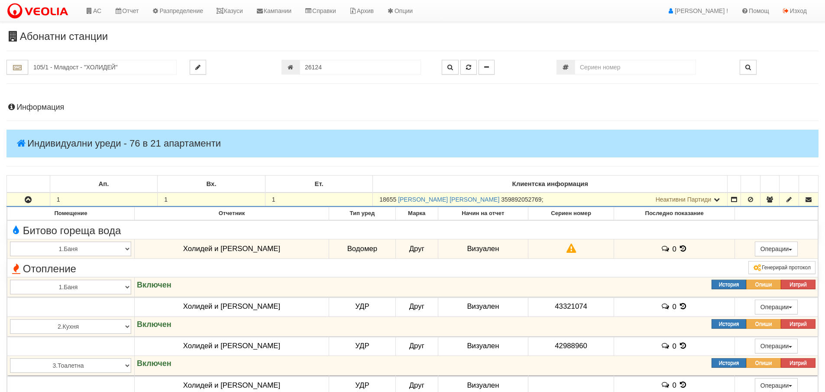
click at [29, 198] on icon "button" at bounding box center [28, 200] width 10 height 6
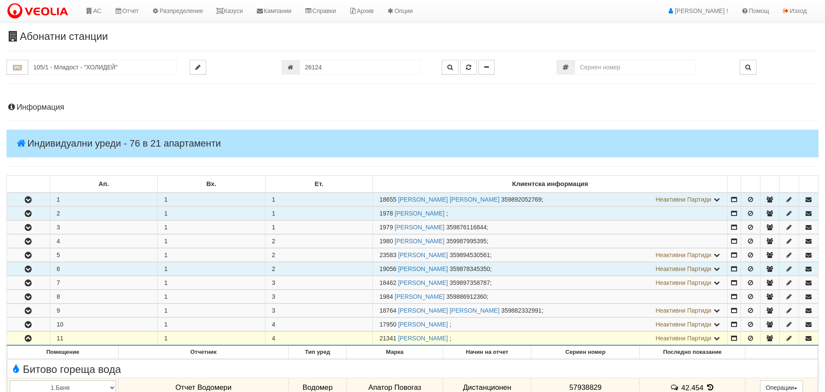
click at [28, 215] on icon "button" at bounding box center [28, 214] width 10 height 6
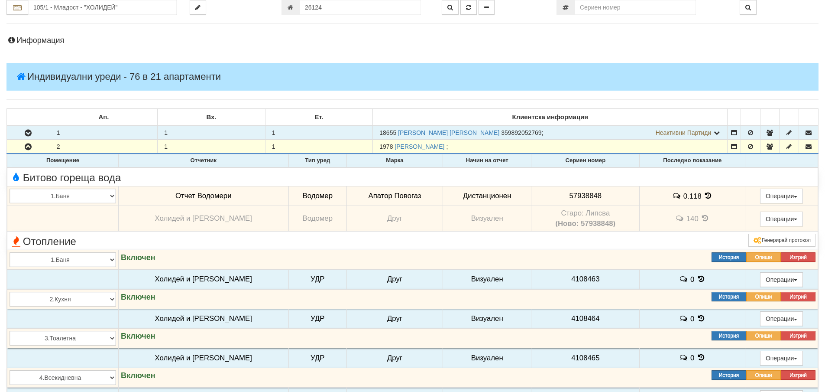
scroll to position [130, 0]
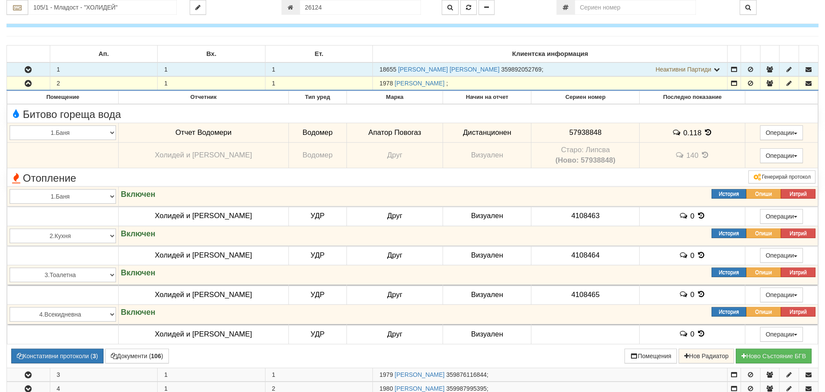
click at [29, 81] on icon "button" at bounding box center [28, 84] width 10 height 6
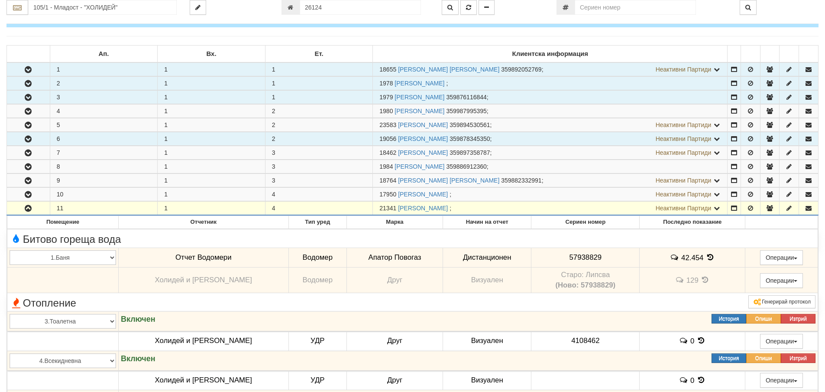
click at [28, 98] on icon "button" at bounding box center [28, 97] width 10 height 6
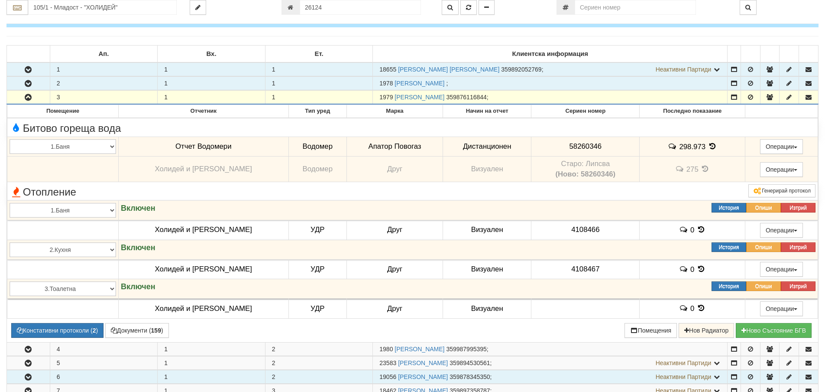
click at [30, 97] on icon "button" at bounding box center [28, 97] width 10 height 6
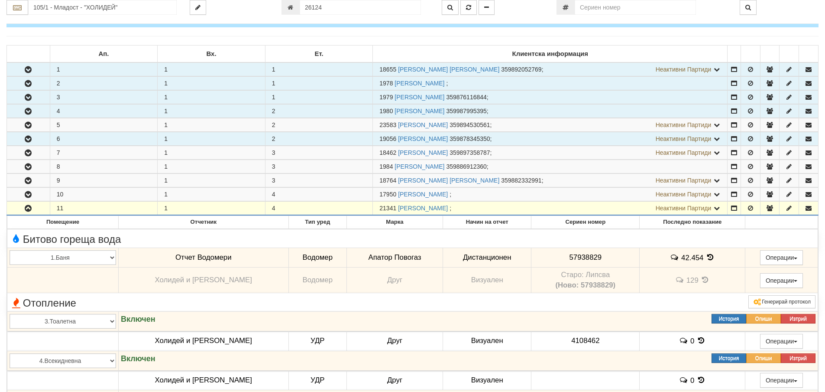
click at [29, 113] on icon "button" at bounding box center [28, 111] width 10 height 6
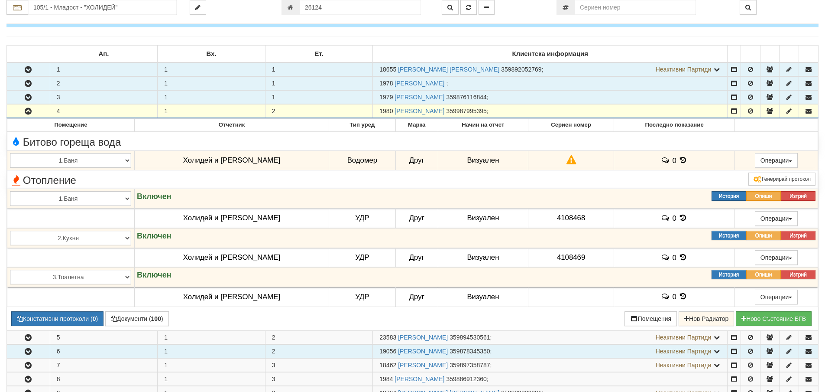
click at [29, 113] on icon "button" at bounding box center [28, 111] width 10 height 6
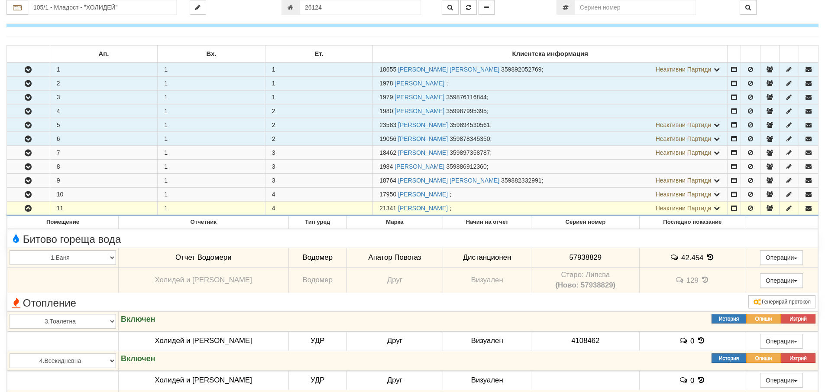
click at [27, 124] on icon "button" at bounding box center [28, 125] width 10 height 6
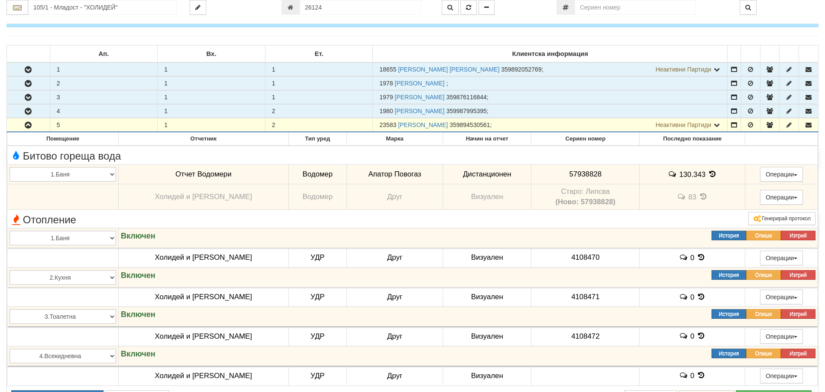
click at [27, 124] on icon "button" at bounding box center [28, 125] width 10 height 6
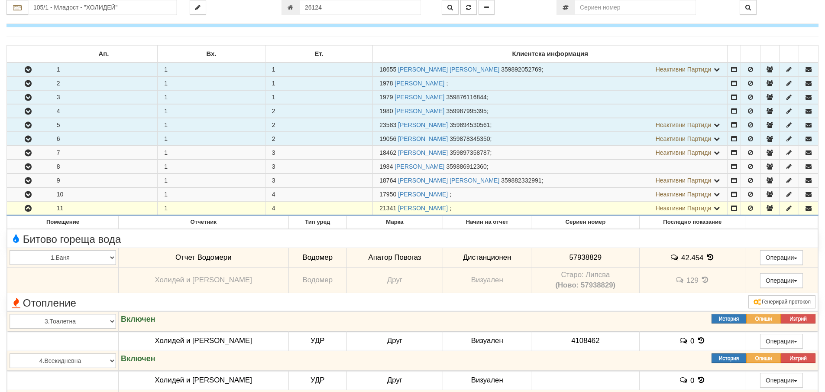
click at [29, 139] on icon "button" at bounding box center [28, 139] width 10 height 6
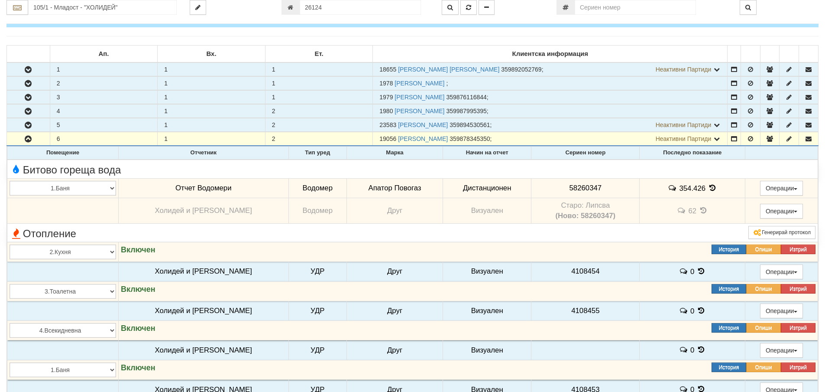
click at [708, 187] on icon at bounding box center [713, 187] width 10 height 7
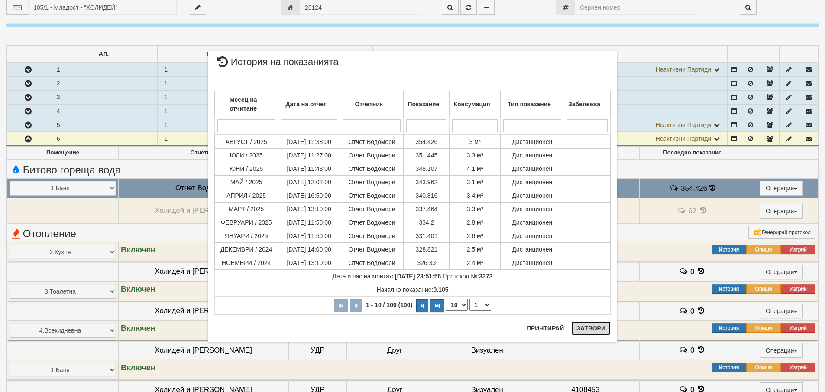
click at [592, 327] on button "Затвори" at bounding box center [590, 328] width 39 height 14
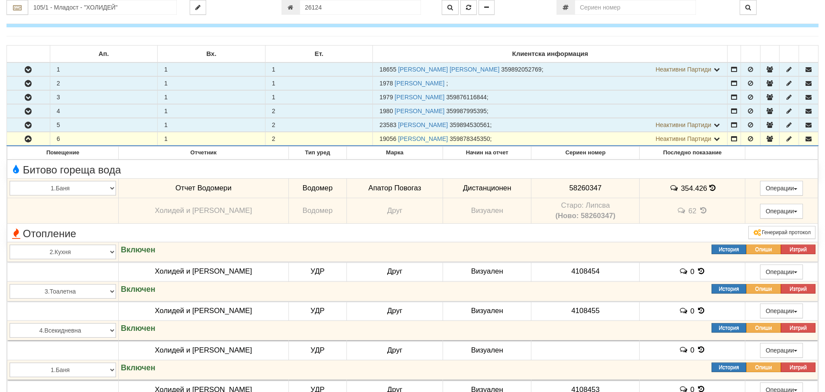
click at [27, 140] on icon "button" at bounding box center [28, 139] width 10 height 6
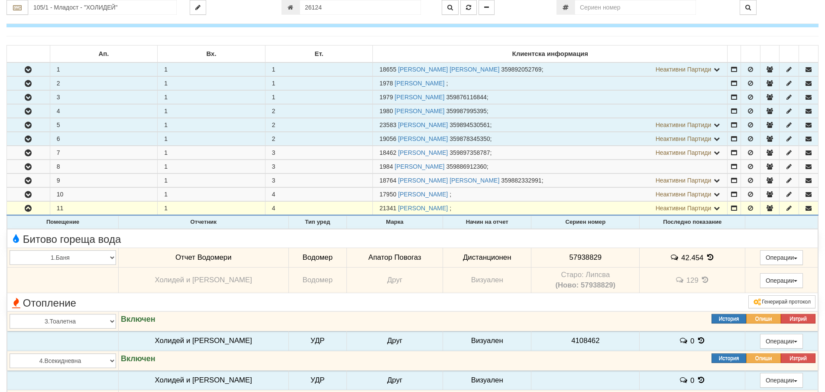
click at [706, 255] on icon at bounding box center [711, 256] width 10 height 7
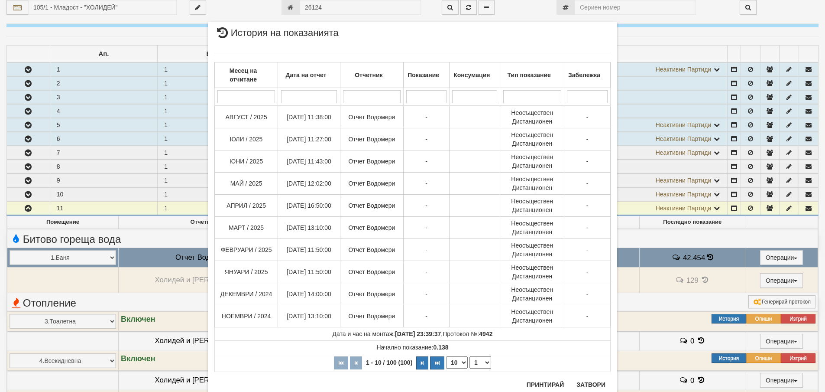
click at [459, 363] on select "10 20 30 40" at bounding box center [457, 362] width 22 height 12
select select "40"
click at [446, 368] on select "10 20 30 40" at bounding box center [457, 362] width 22 height 12
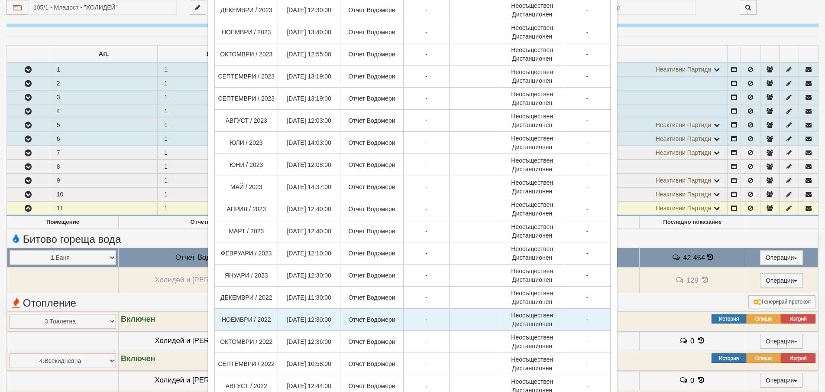
scroll to position [650, 0]
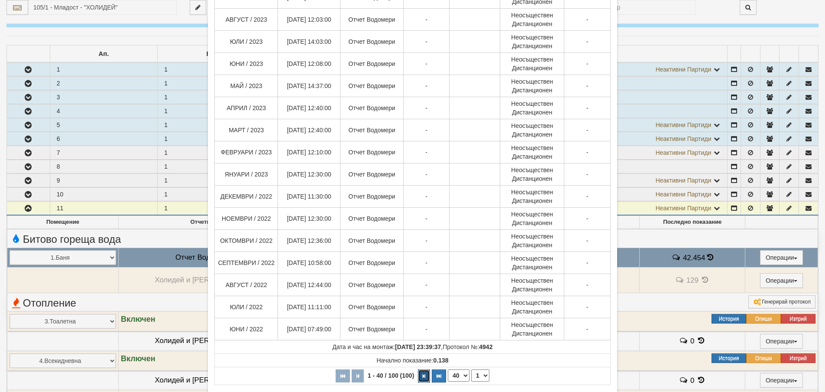
click at [423, 376] on icon "button" at bounding box center [424, 375] width 3 height 5
select select "2"
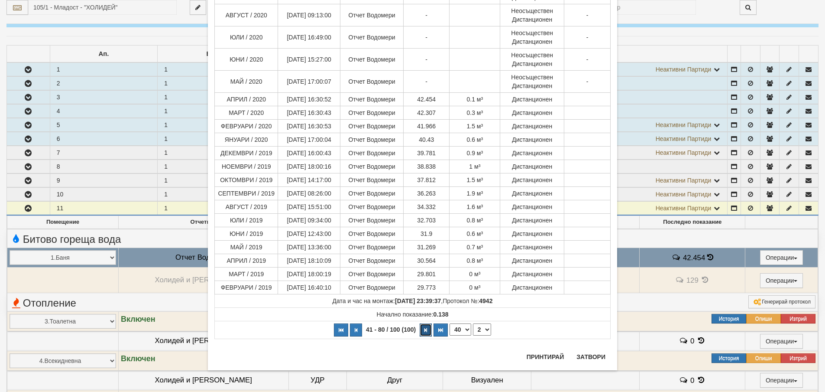
scroll to position [566, 0]
click at [586, 354] on button "Затвори" at bounding box center [590, 357] width 39 height 14
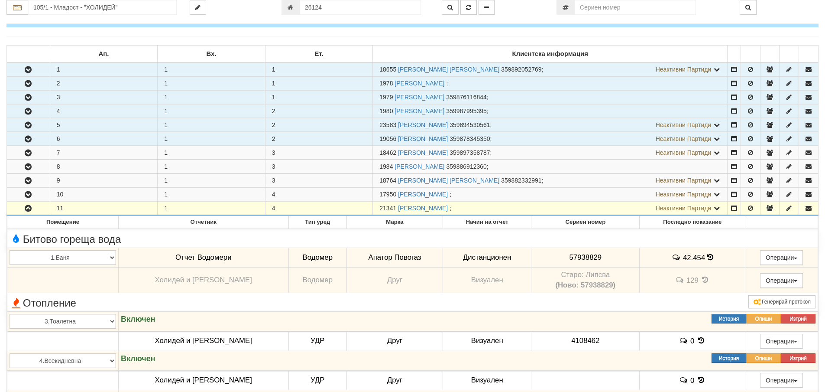
click at [25, 210] on icon "button" at bounding box center [28, 208] width 10 height 6
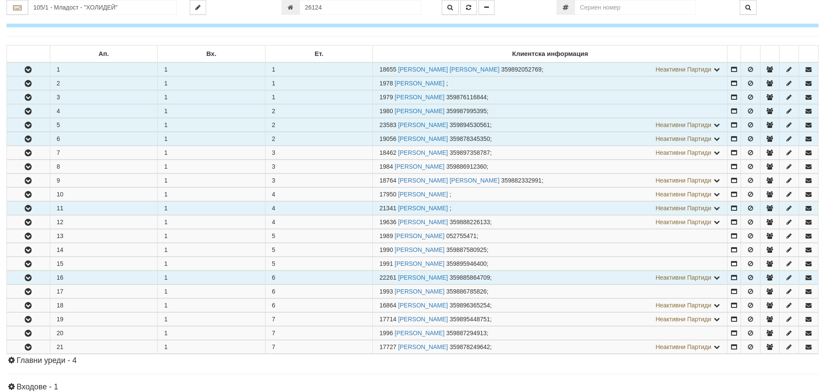
click at [26, 276] on icon "button" at bounding box center [28, 278] width 10 height 6
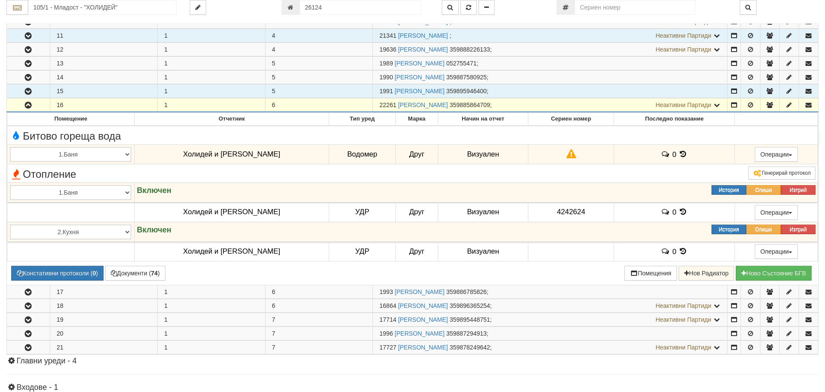
scroll to position [303, 0]
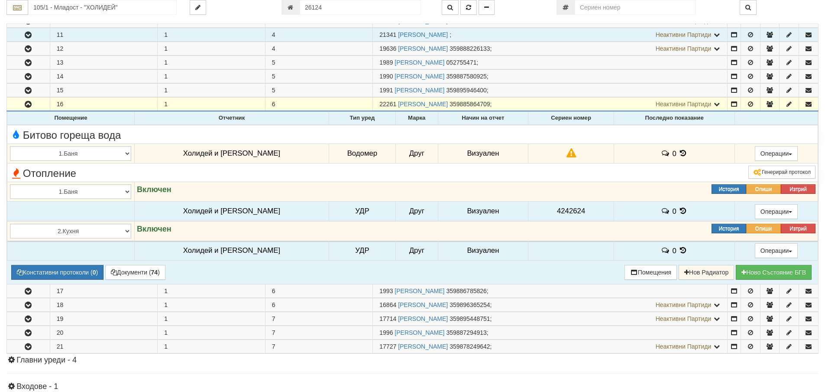
click at [678, 211] on icon at bounding box center [683, 210] width 10 height 7
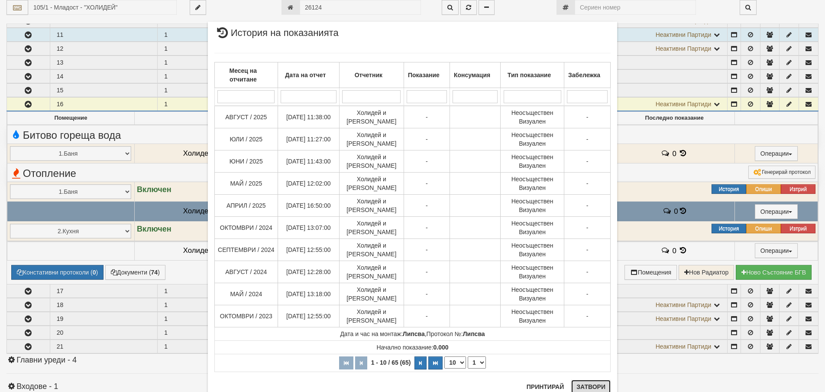
click at [593, 386] on button "Затвори" at bounding box center [590, 386] width 39 height 14
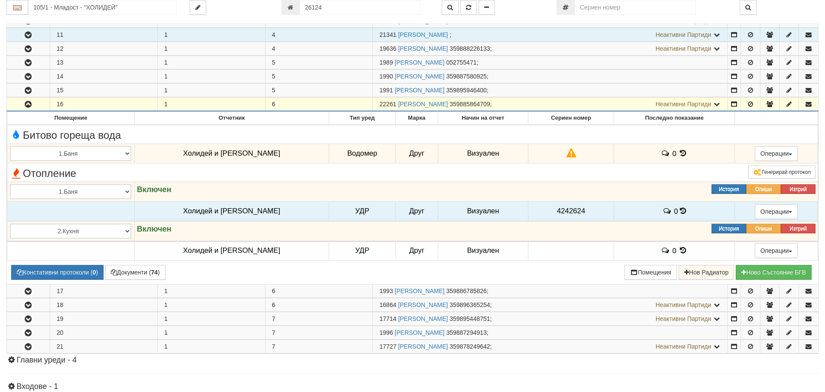
click at [24, 102] on icon "button" at bounding box center [28, 104] width 10 height 6
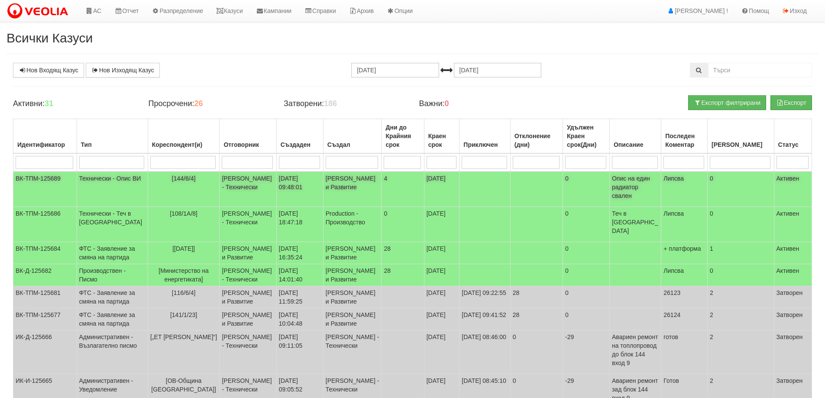
click at [102, 177] on td "Технически - Опис ВИ" at bounding box center [112, 190] width 71 height 36
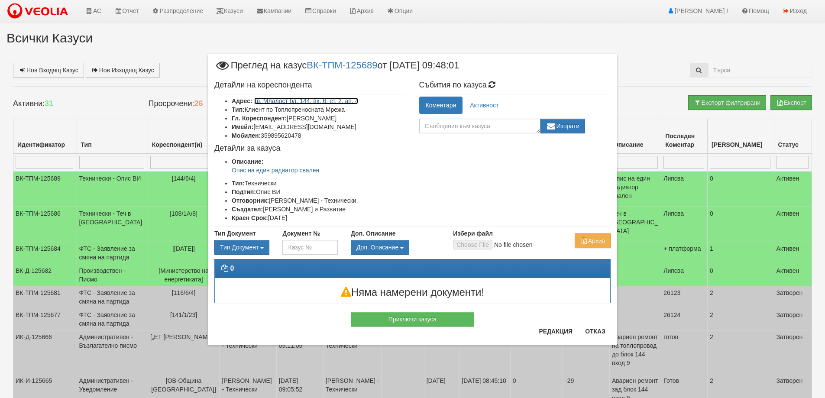
click at [327, 101] on link "кв. Младост бл. 144, вх. 6, ет. 2, ап. 4" at bounding box center [306, 100] width 104 height 7
click at [597, 331] on button "Отказ" at bounding box center [595, 331] width 31 height 14
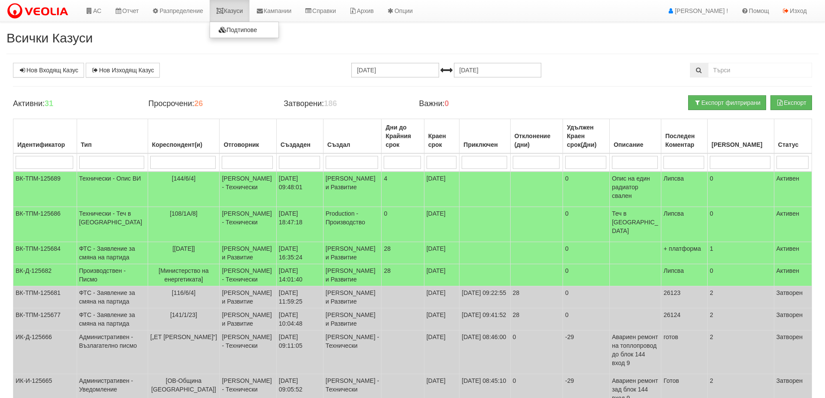
click at [235, 10] on link "Казуси" at bounding box center [230, 11] width 40 height 22
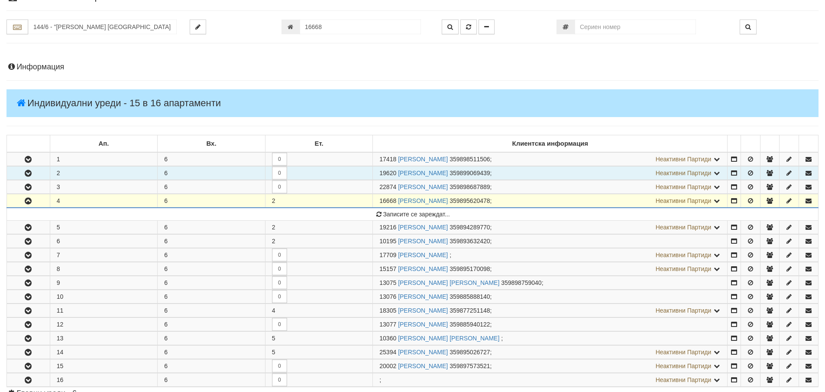
scroll to position [39, 0]
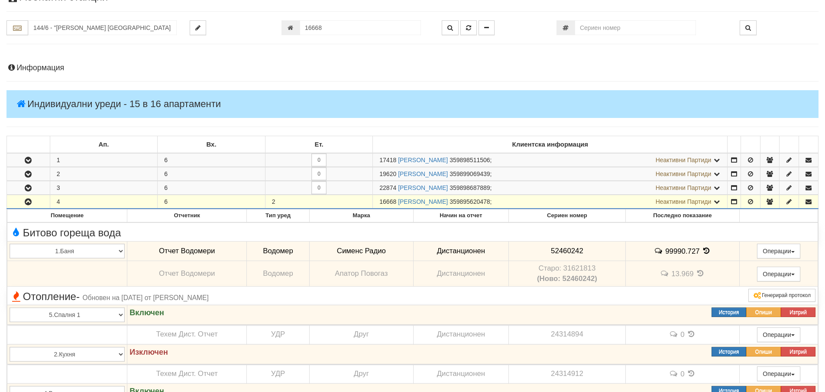
click at [30, 65] on h4 "Информация" at bounding box center [412, 68] width 812 height 9
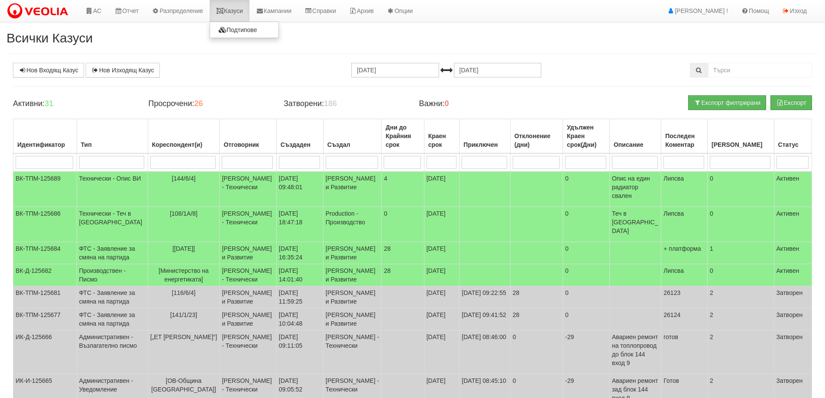
click at [234, 10] on link "Казуси" at bounding box center [230, 11] width 40 height 22
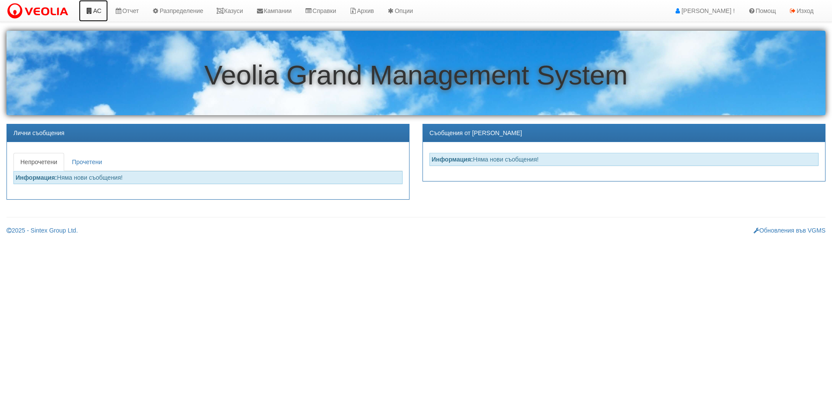
click at [94, 12] on link "АС" at bounding box center [93, 11] width 29 height 22
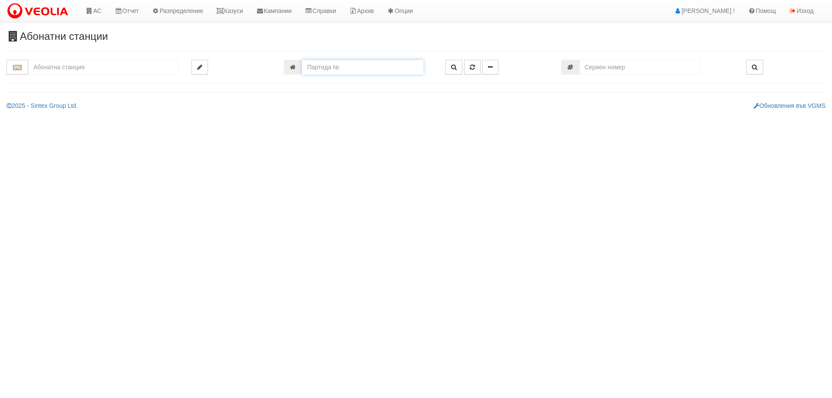
click at [320, 70] on input "number" at bounding box center [362, 67] width 121 height 15
type input "12848"
type input "139/2 - "[PERSON_NAME] [GEOGRAPHIC_DATA] " ЕАД"
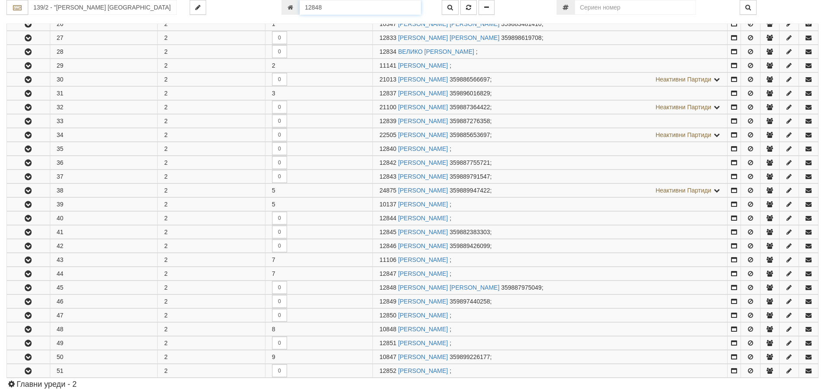
scroll to position [386, 0]
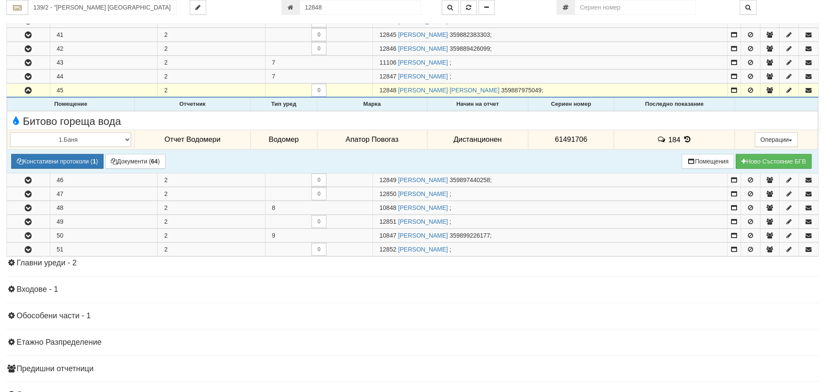
click at [686, 139] on icon at bounding box center [688, 139] width 10 height 7
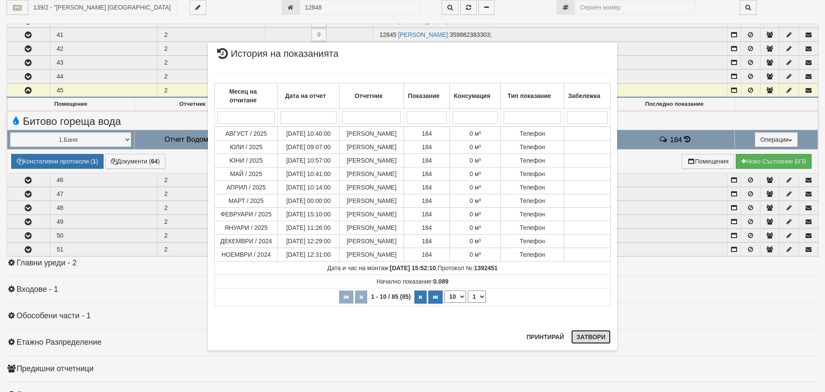
click at [596, 337] on button "Затвори" at bounding box center [590, 337] width 39 height 14
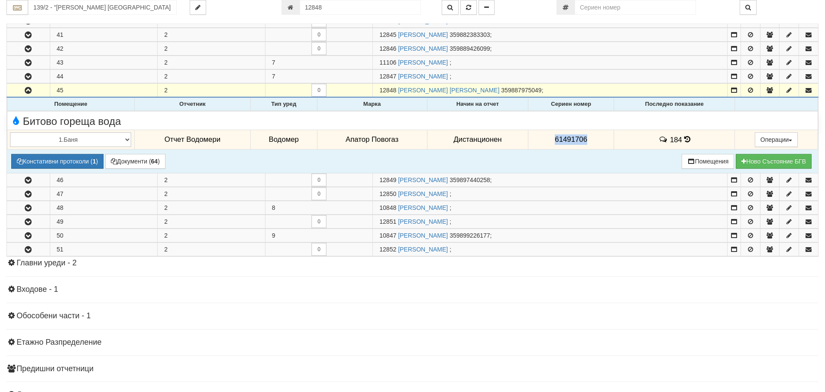
drag, startPoint x: 550, startPoint y: 140, endPoint x: 587, endPoint y: 145, distance: 37.6
click at [587, 145] on td "61491706" at bounding box center [571, 140] width 86 height 20
copy span "61491706"
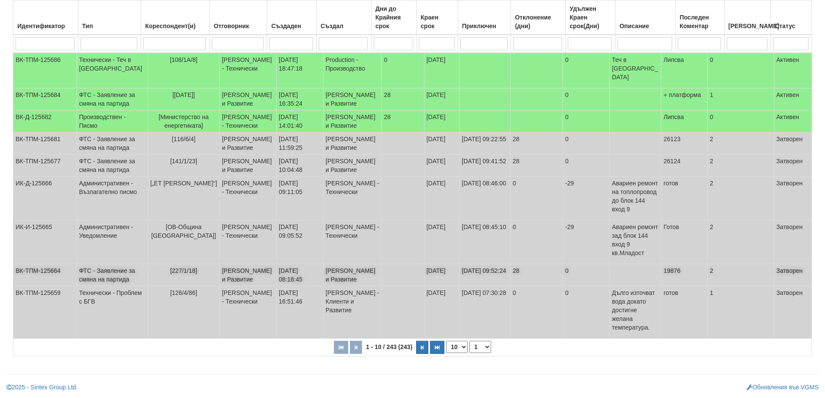
scroll to position [162, 0]
click at [465, 349] on select "10 20 30 40" at bounding box center [457, 347] width 22 height 12
select select "40"
click at [448, 353] on select "10 20 30 40" at bounding box center [457, 347] width 22 height 12
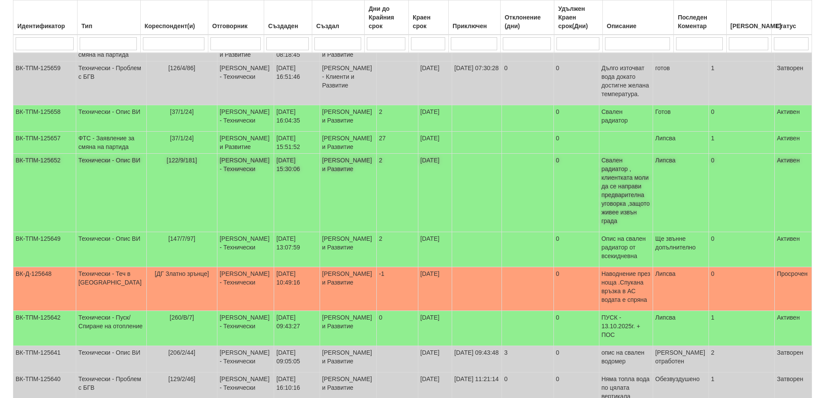
scroll to position [379, 0]
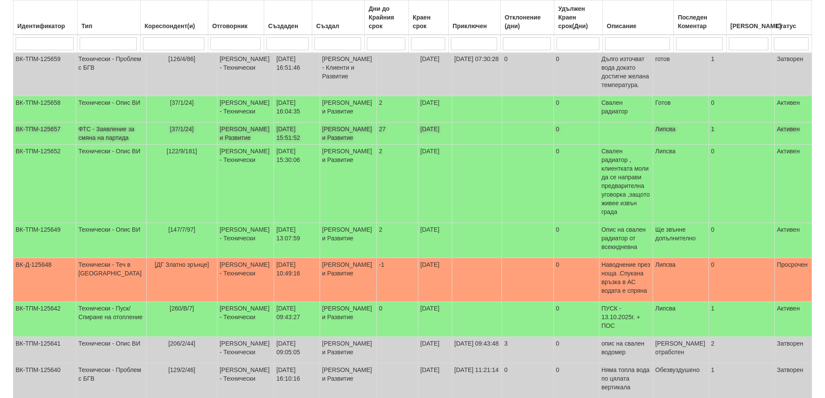
click at [102, 145] on td "ФТС - Заявление за смяна на партида" at bounding box center [111, 134] width 70 height 22
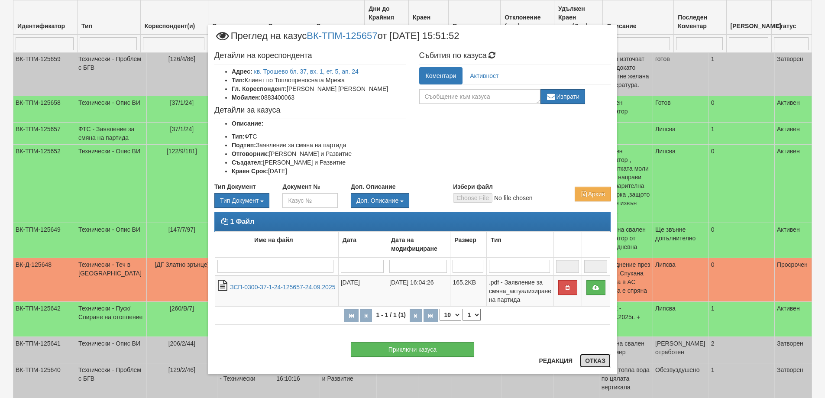
click at [601, 360] on button "Отказ" at bounding box center [595, 361] width 31 height 14
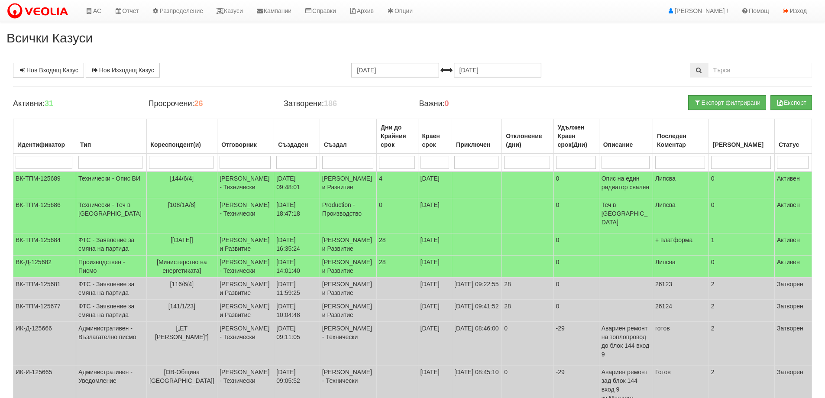
select select "40"
click at [234, 12] on link "Казуси" at bounding box center [230, 11] width 40 height 22
